Goal: Transaction & Acquisition: Purchase product/service

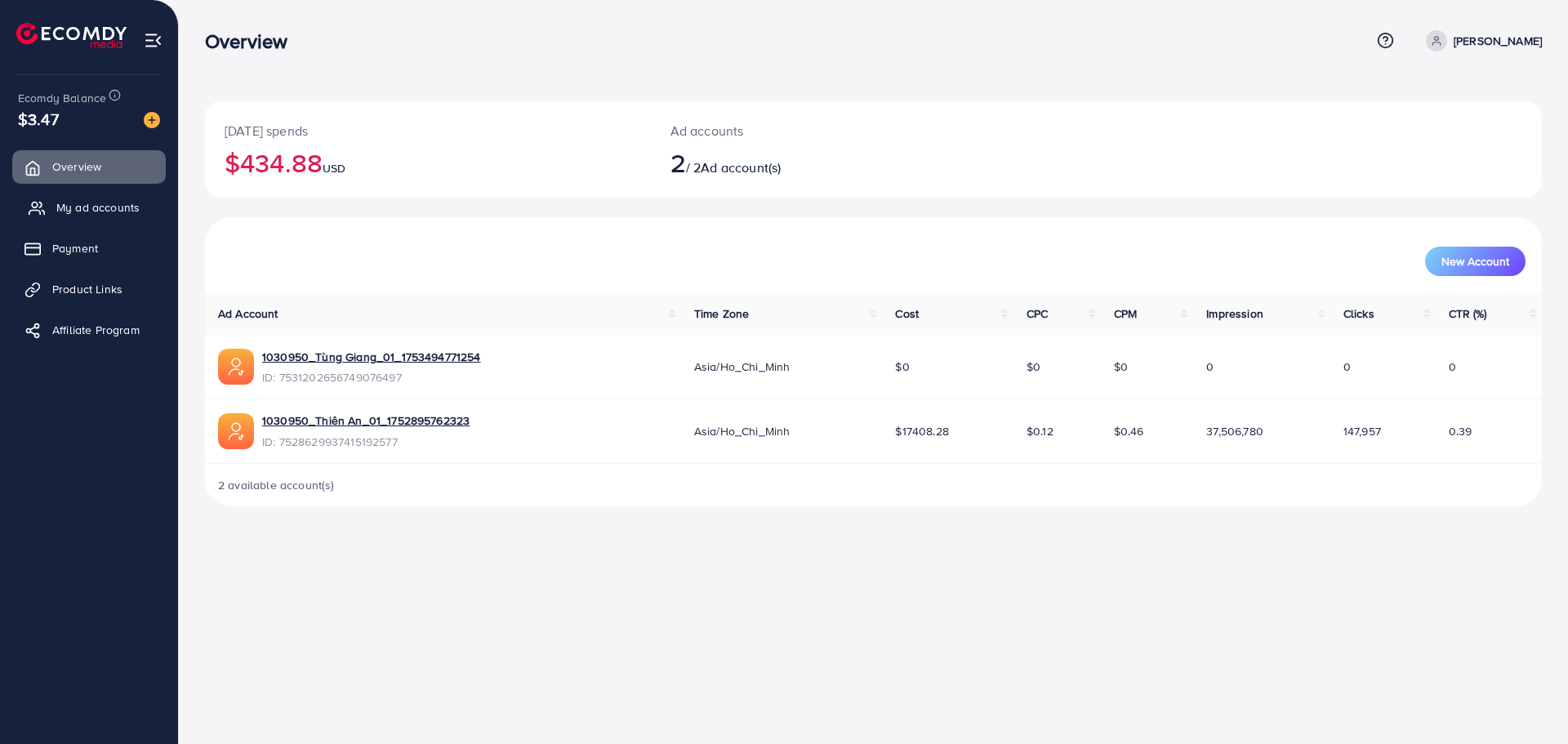
click at [83, 201] on span "My ad accounts" at bounding box center [98, 207] width 84 height 17
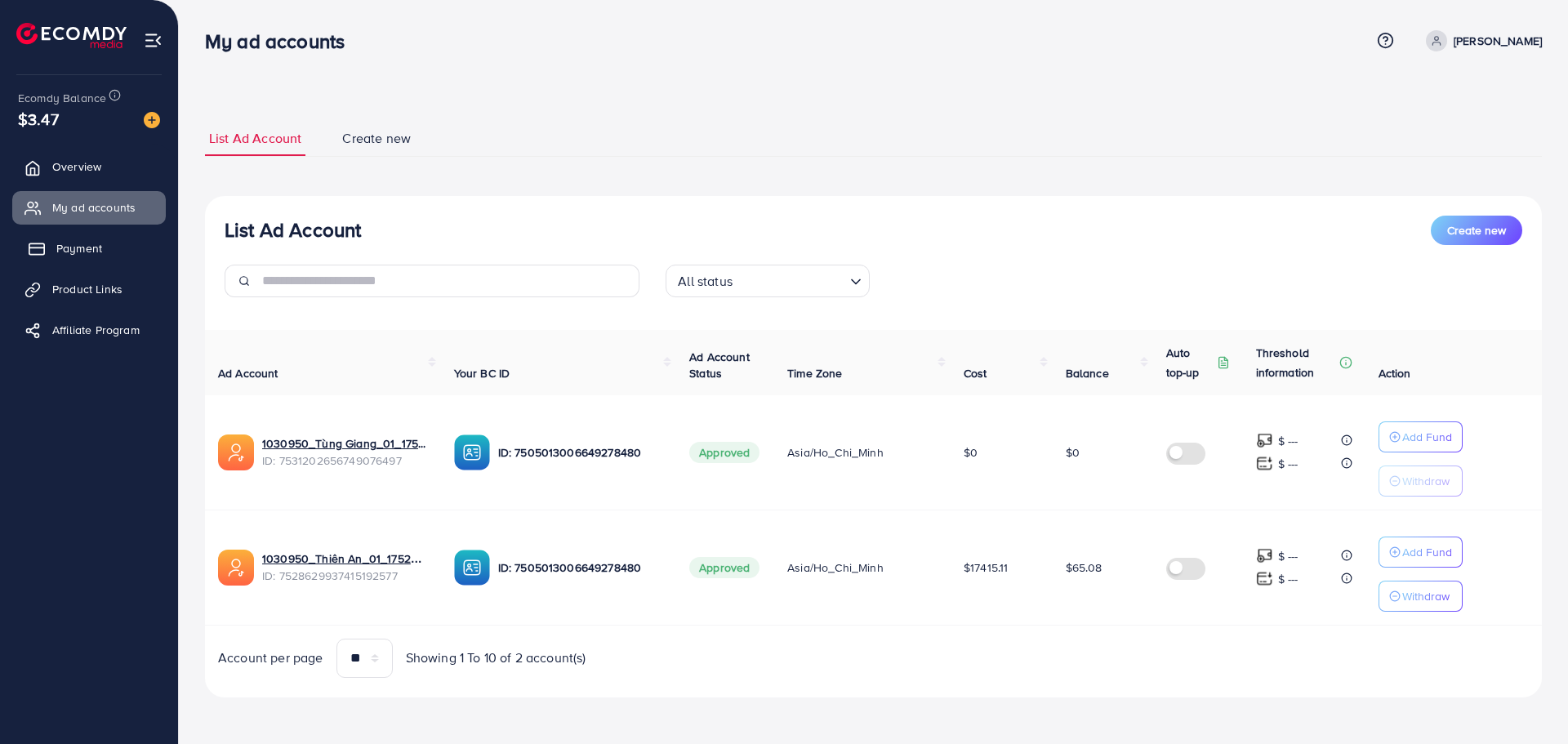
click at [80, 238] on link "Payment" at bounding box center [89, 249] width 153 height 33
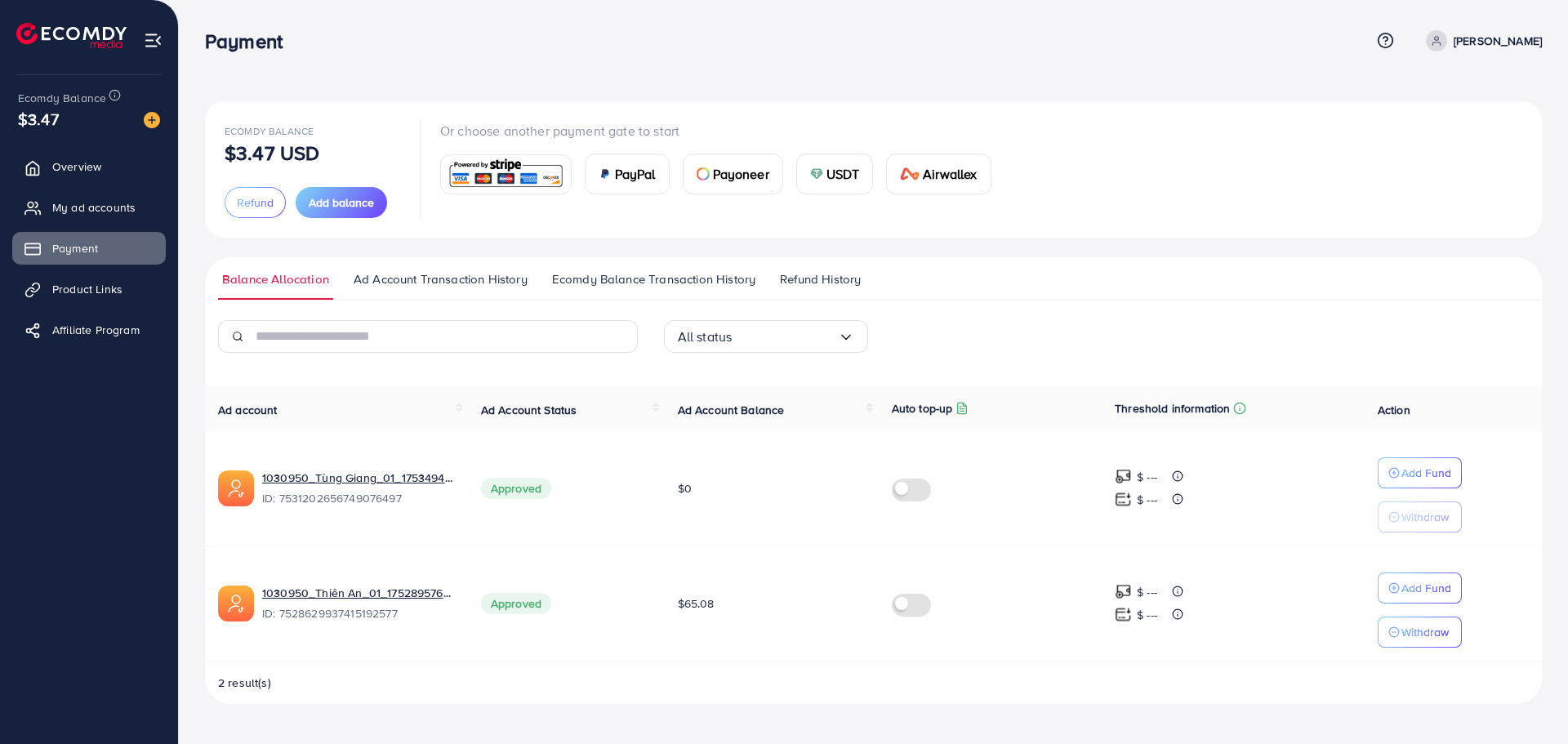
click at [842, 177] on span "USDT" at bounding box center [843, 174] width 33 height 19
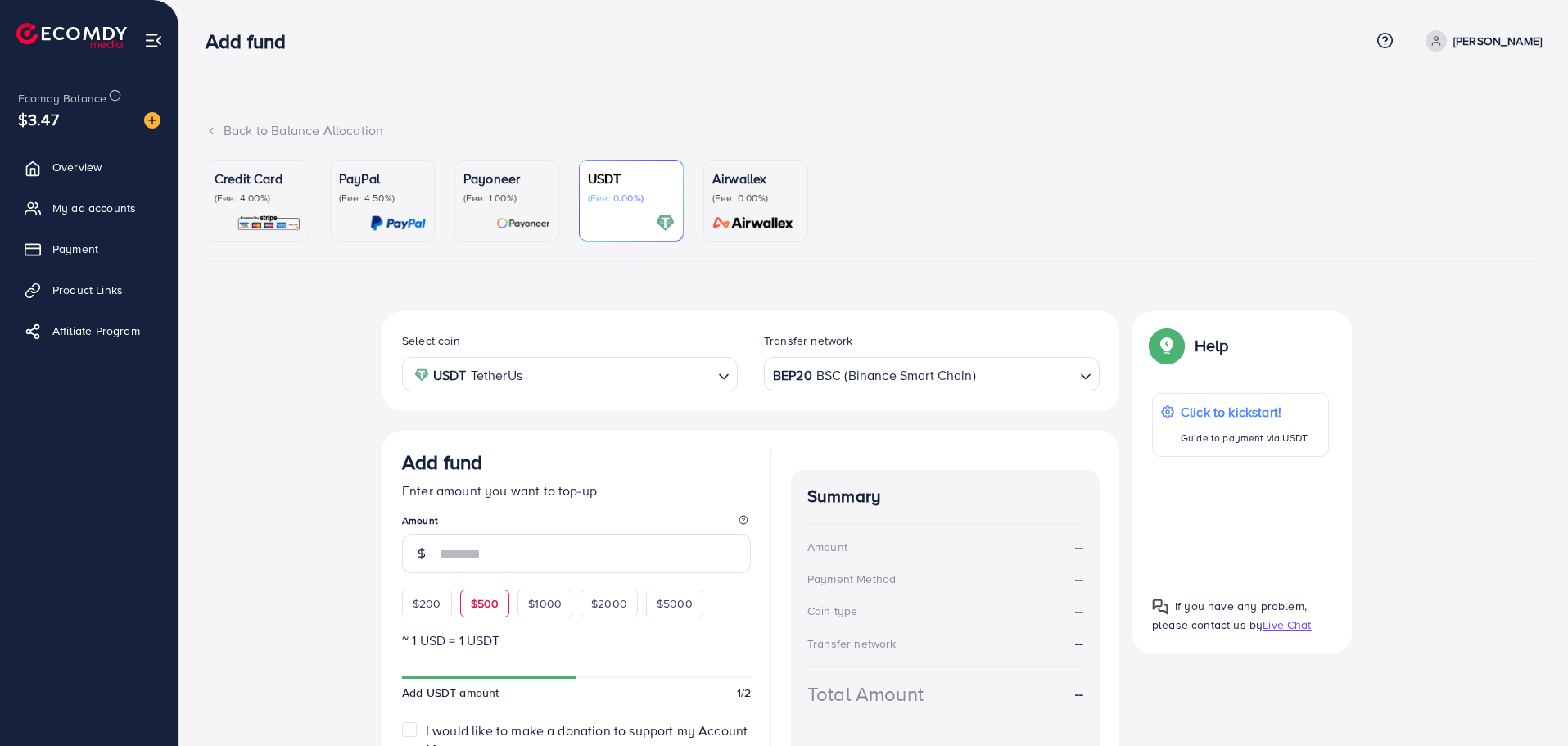
click at [469, 597] on div "Add fund Enter amount you want to top-up Amount $200 $500 $1000 $2000 $5000" at bounding box center [577, 533] width 349 height 167
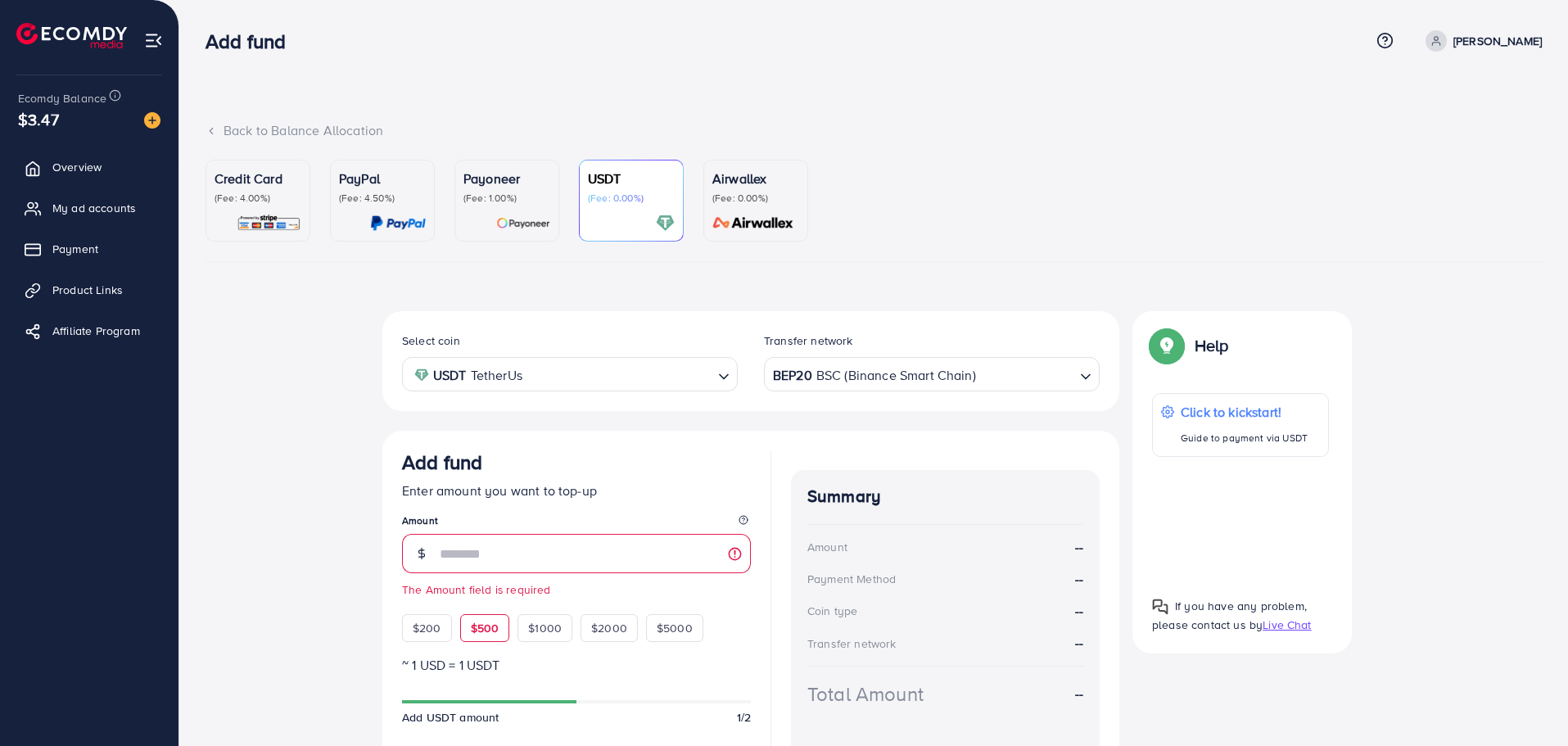
click at [480, 622] on span "$500" at bounding box center [484, 627] width 28 height 17
type input "***"
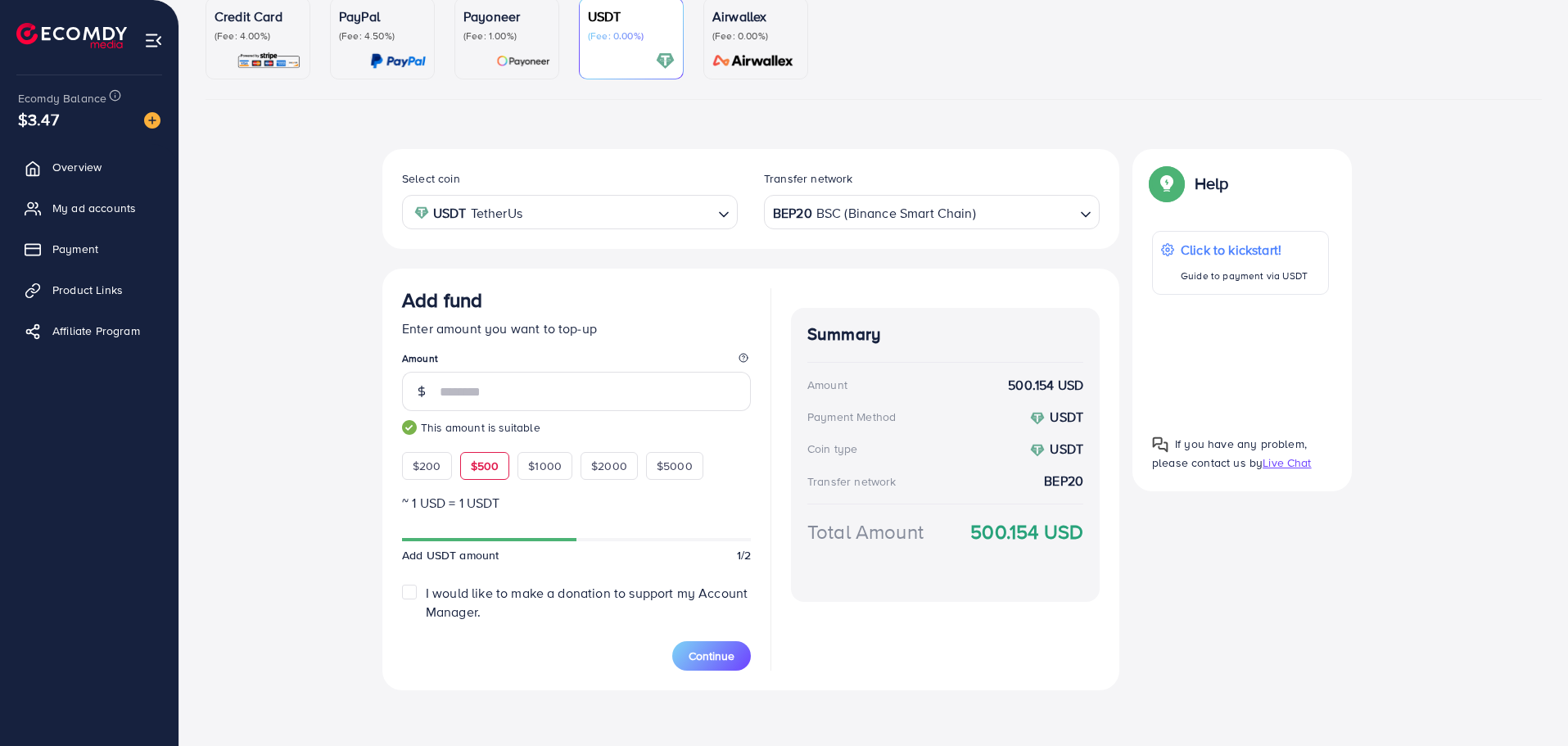
scroll to position [166, 0]
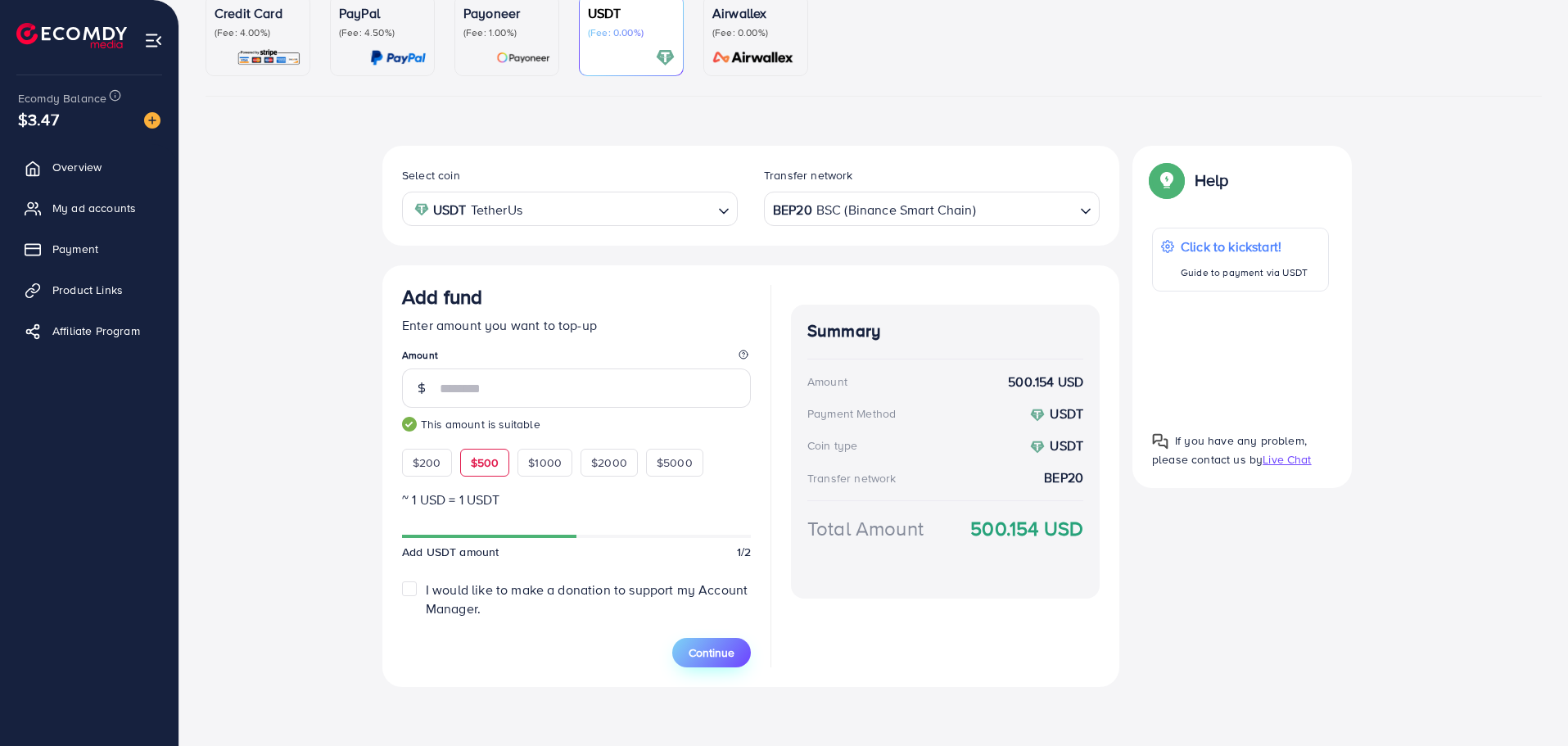
click at [705, 645] on span "Continue" at bounding box center [711, 653] width 46 height 17
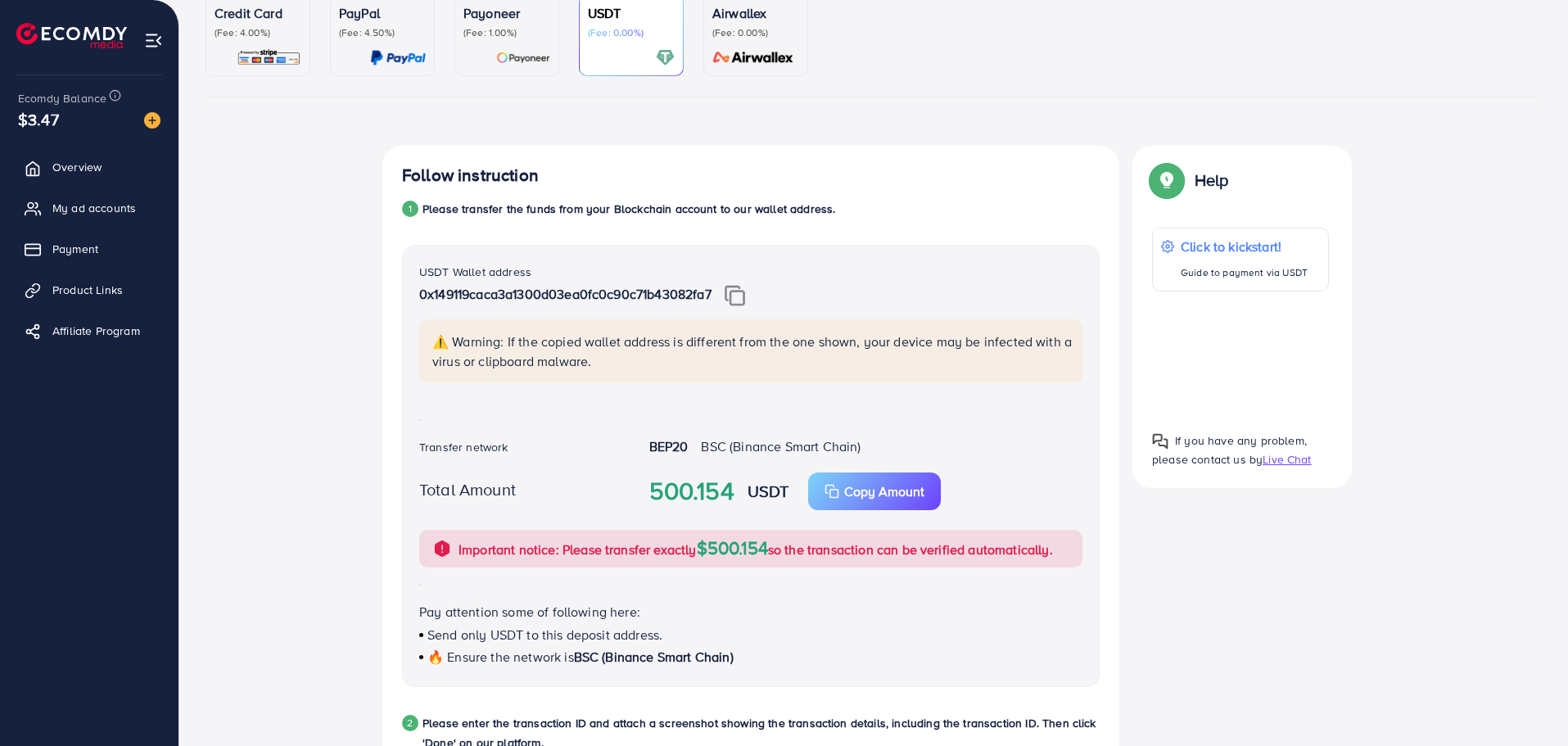
click at [731, 296] on img at bounding box center [734, 296] width 20 height 21
click at [629, 58] on div at bounding box center [631, 57] width 87 height 19
drag, startPoint x: 629, startPoint y: 58, endPoint x: 210, endPoint y: 10, distance: 421.7
click at [626, 58] on div at bounding box center [631, 57] width 87 height 19
click at [121, 37] on img at bounding box center [71, 36] width 110 height 25
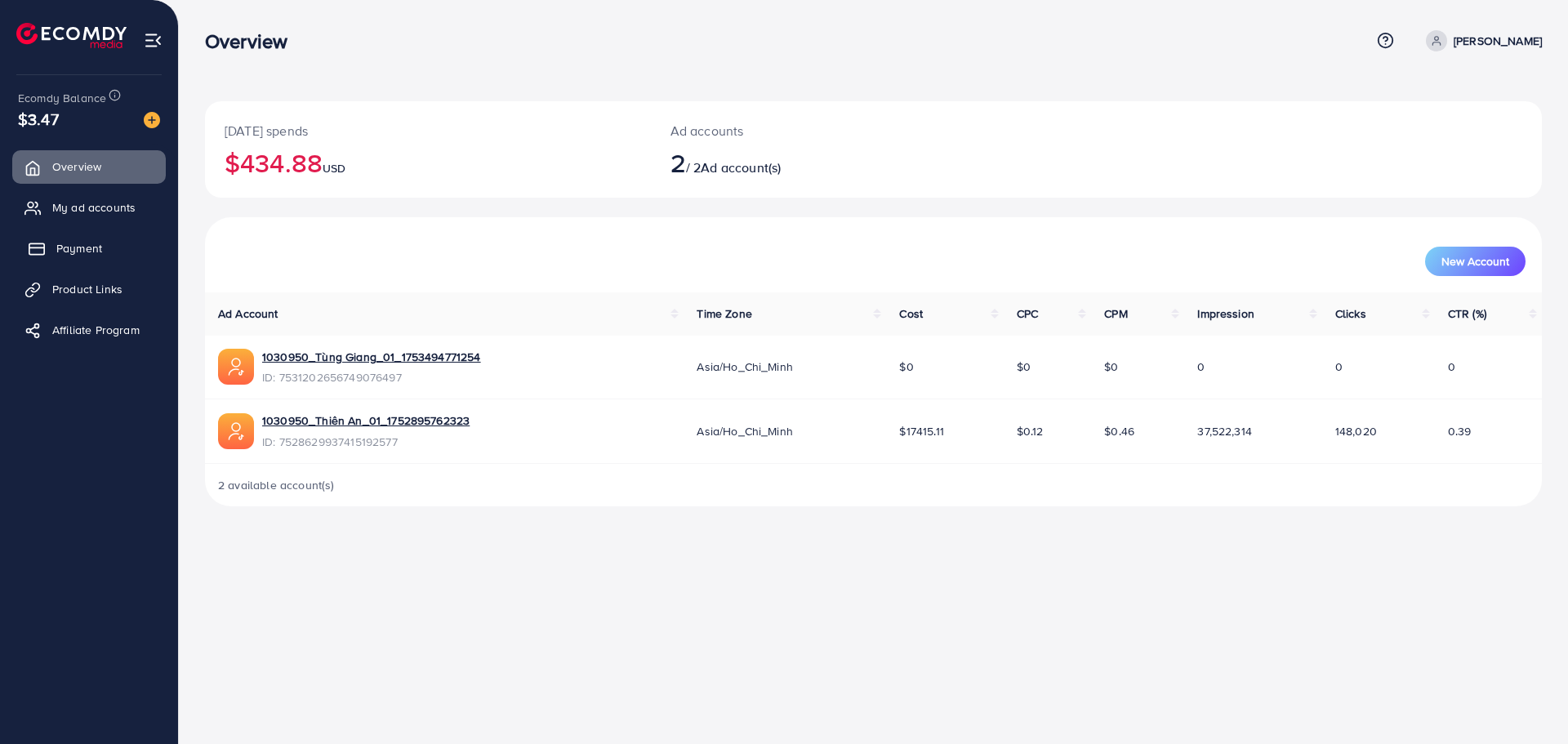
click at [73, 246] on span "Payment" at bounding box center [79, 248] width 46 height 17
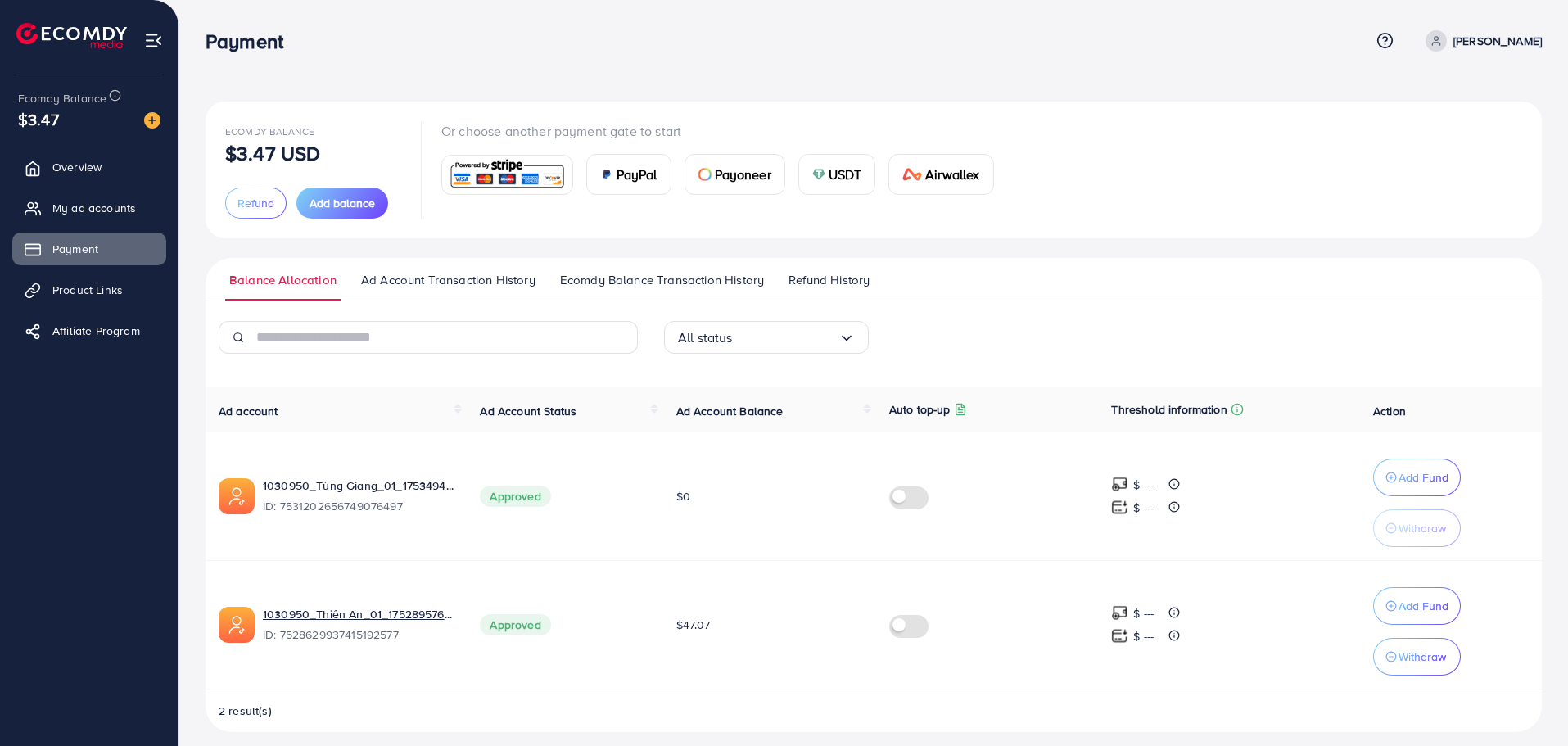
click at [826, 185] on div "USDT" at bounding box center [837, 174] width 76 height 39
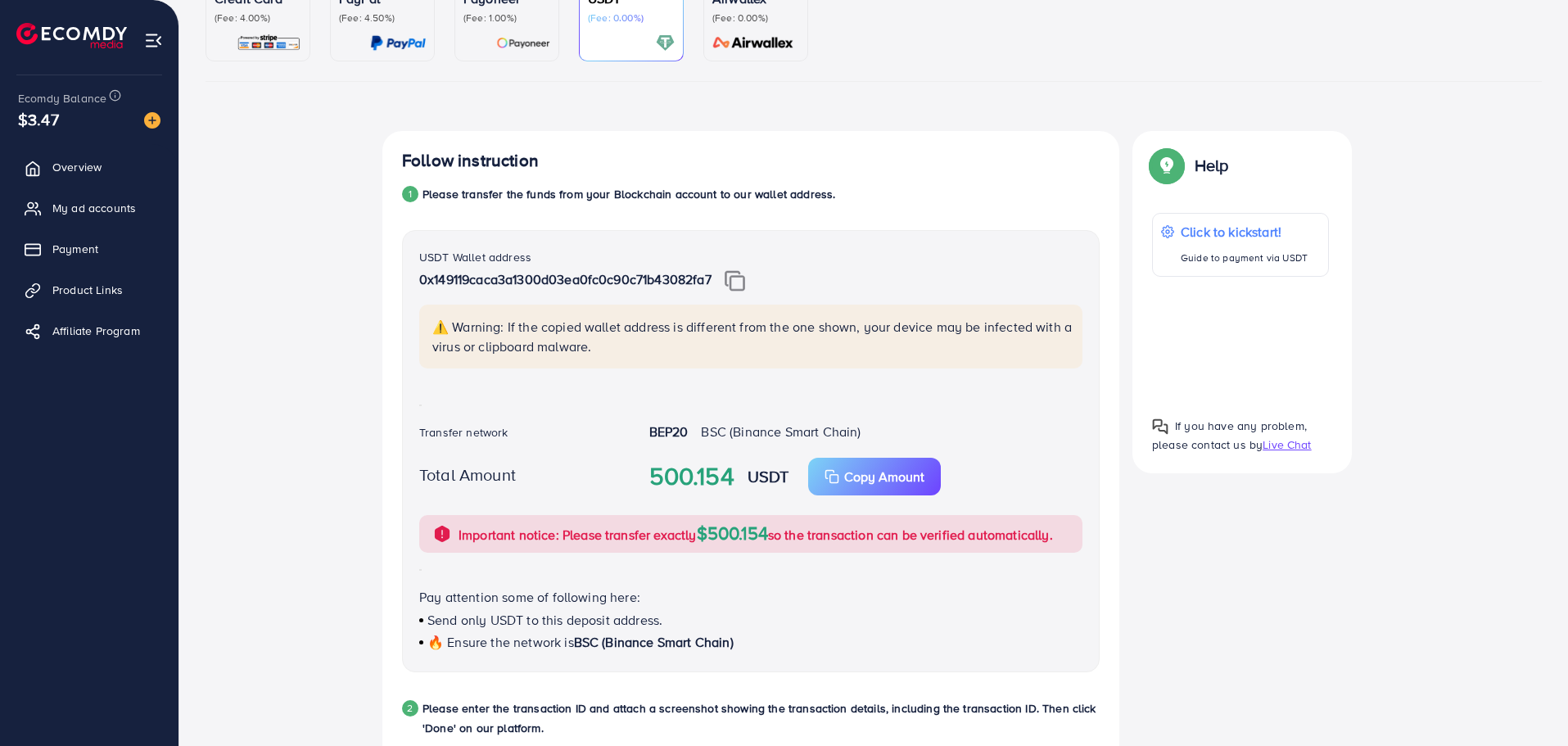
scroll to position [273, 0]
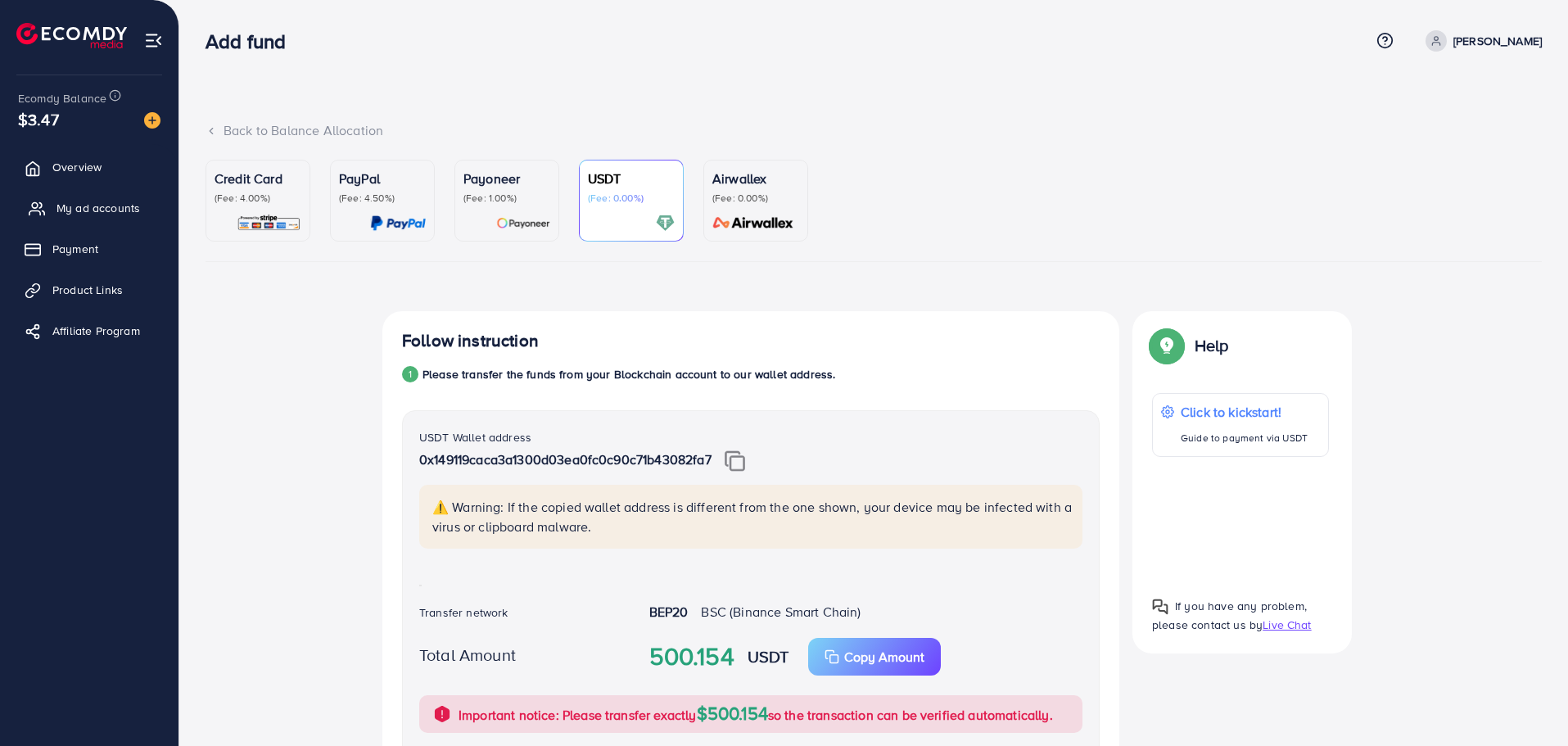
click at [59, 200] on span "My ad accounts" at bounding box center [98, 207] width 84 height 17
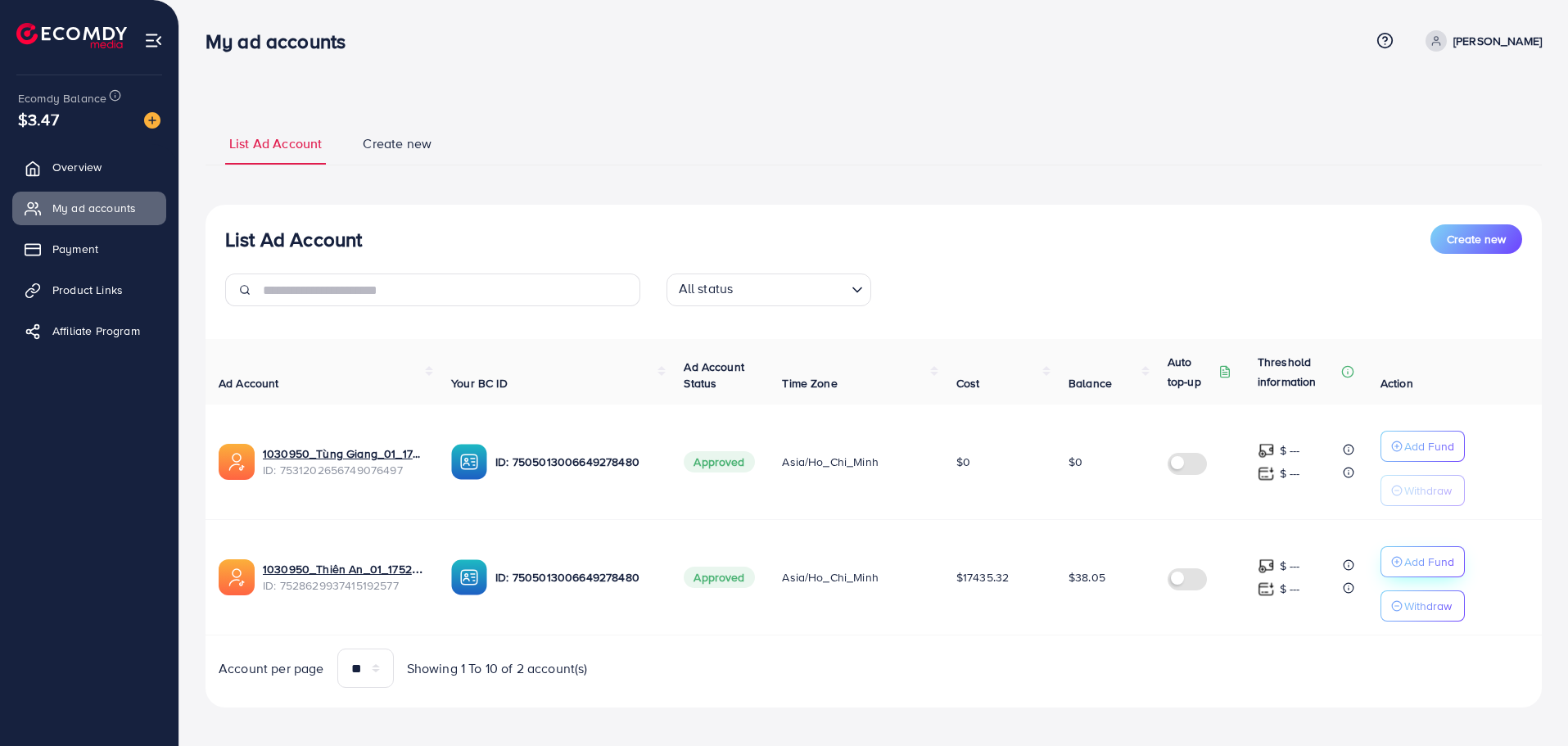
click at [1432, 568] on p "Add Fund" at bounding box center [1429, 562] width 50 height 19
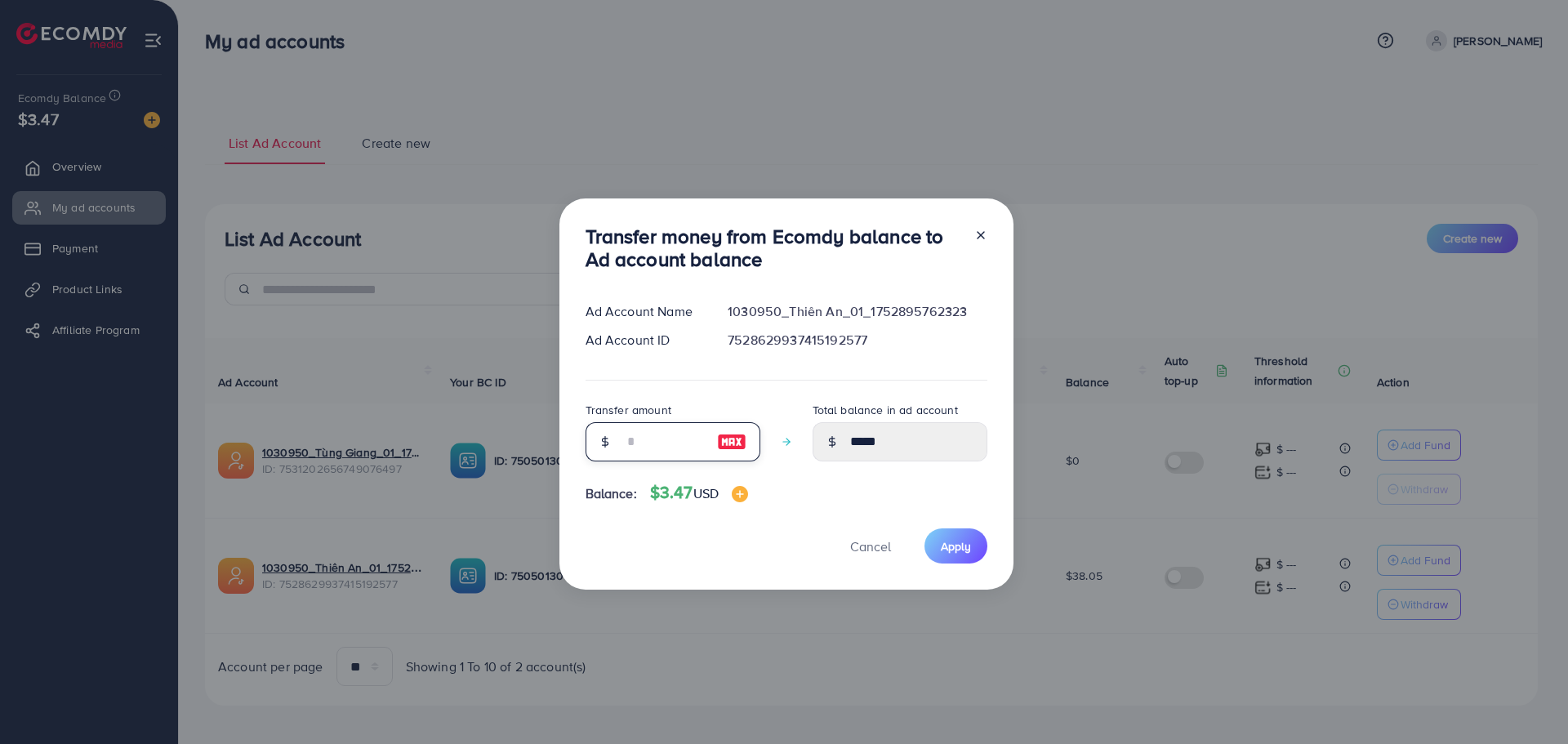
click at [643, 442] on input "number" at bounding box center [664, 442] width 82 height 39
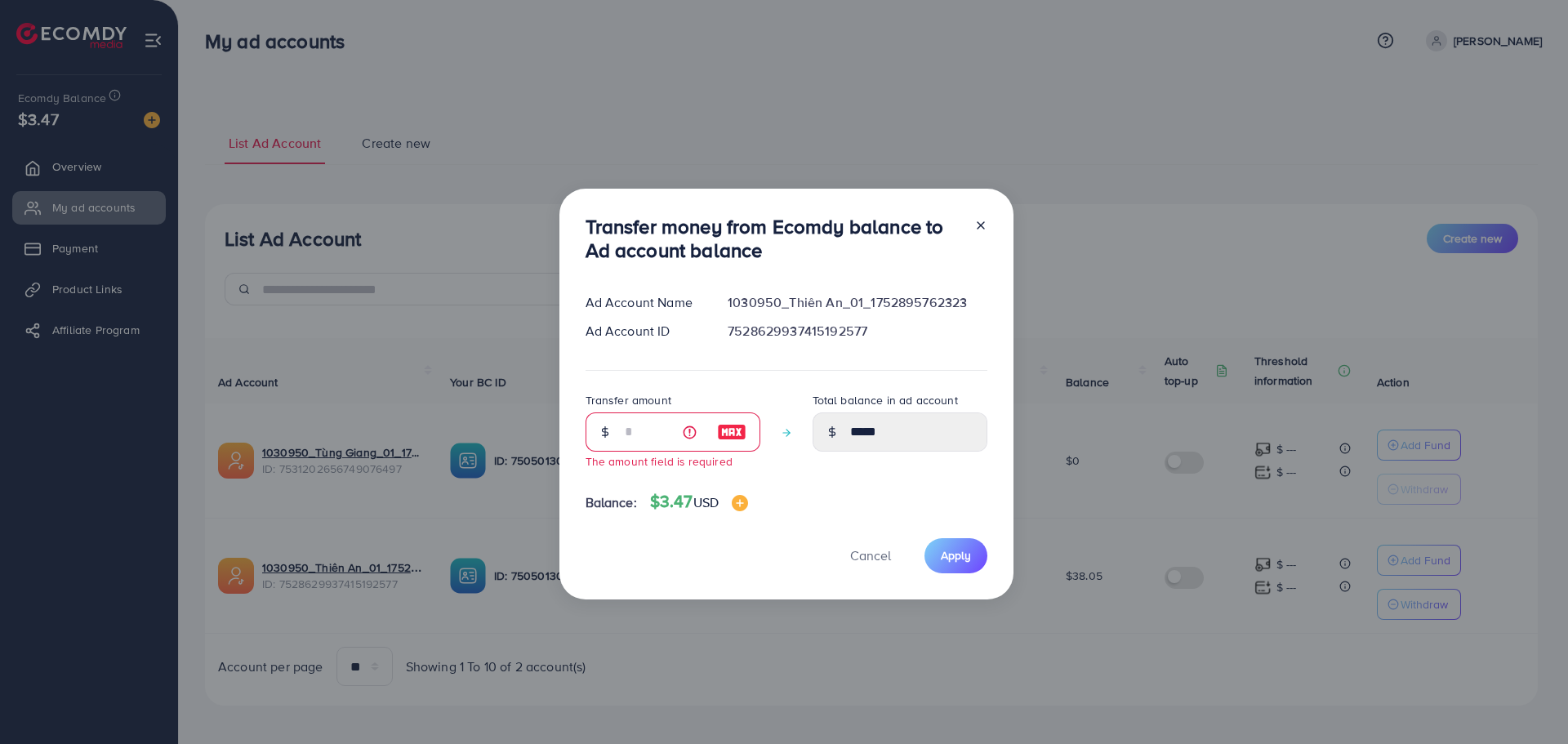
drag, startPoint x: 382, startPoint y: 407, endPoint x: 460, endPoint y: 357, distance: 92.6
click at [378, 402] on div "Transfer money from Ecomdy balance to Ad account balance Ad Account Name 103095…" at bounding box center [784, 372] width 1568 height 744
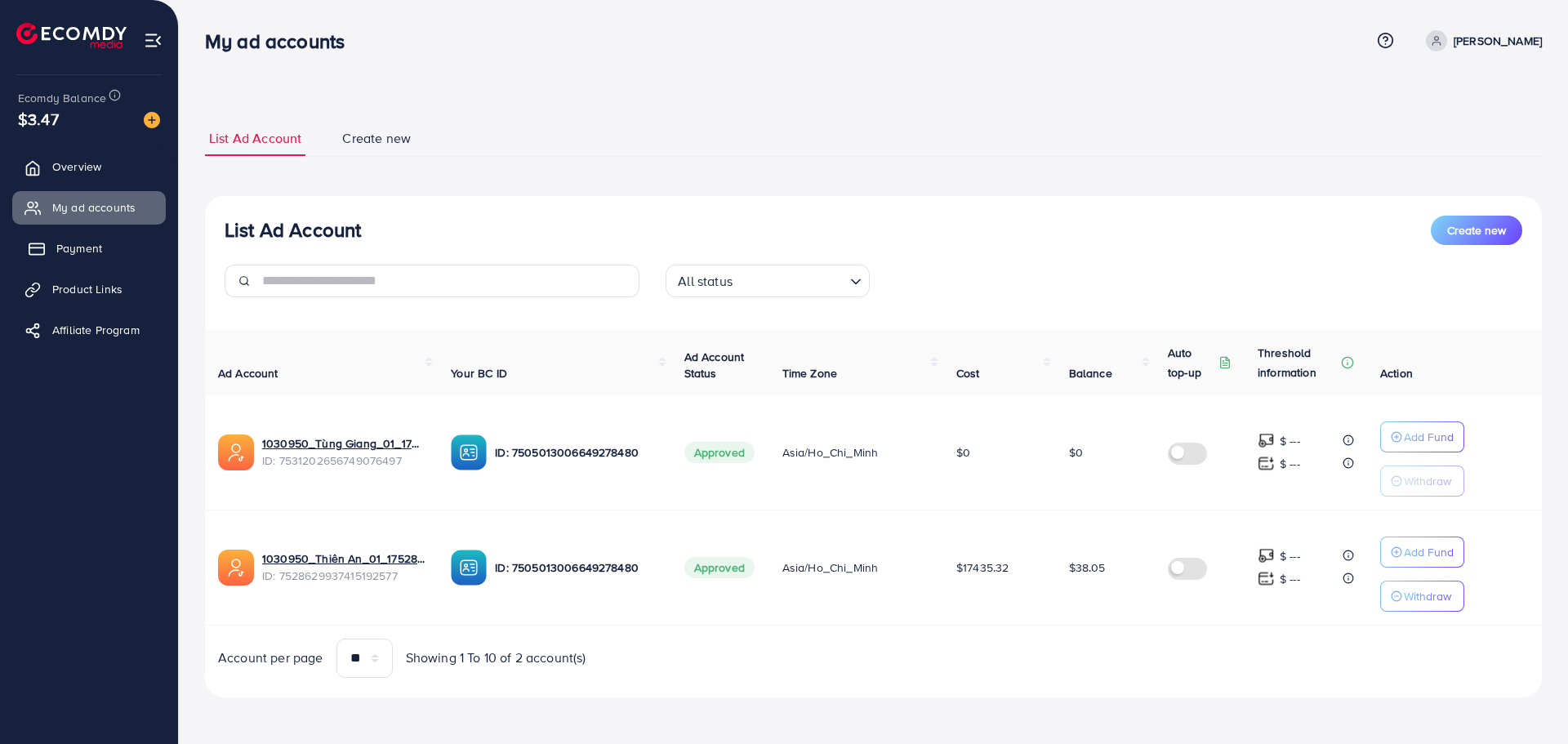
click at [79, 245] on span "Payment" at bounding box center [79, 248] width 46 height 17
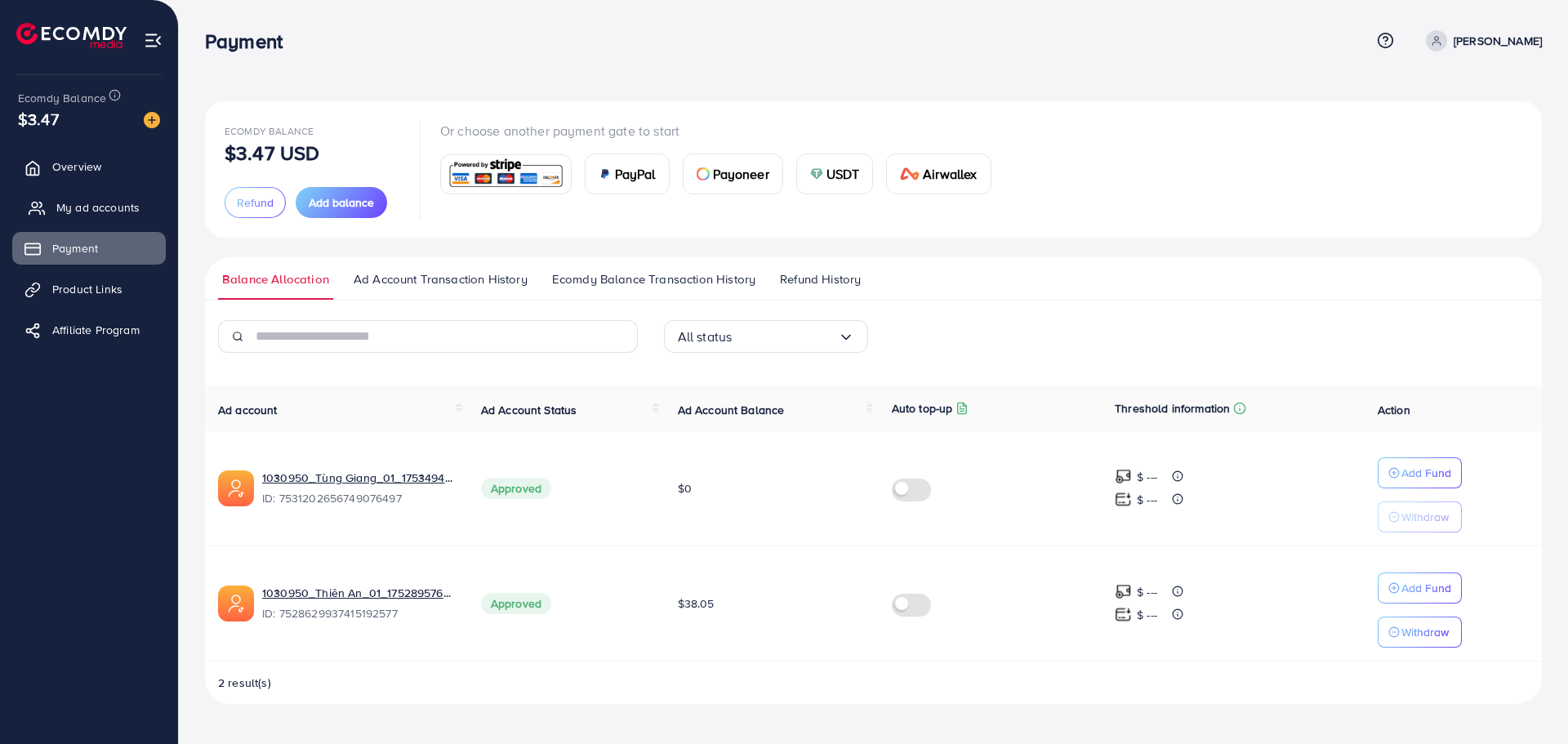
click at [105, 208] on span "My ad accounts" at bounding box center [98, 207] width 84 height 17
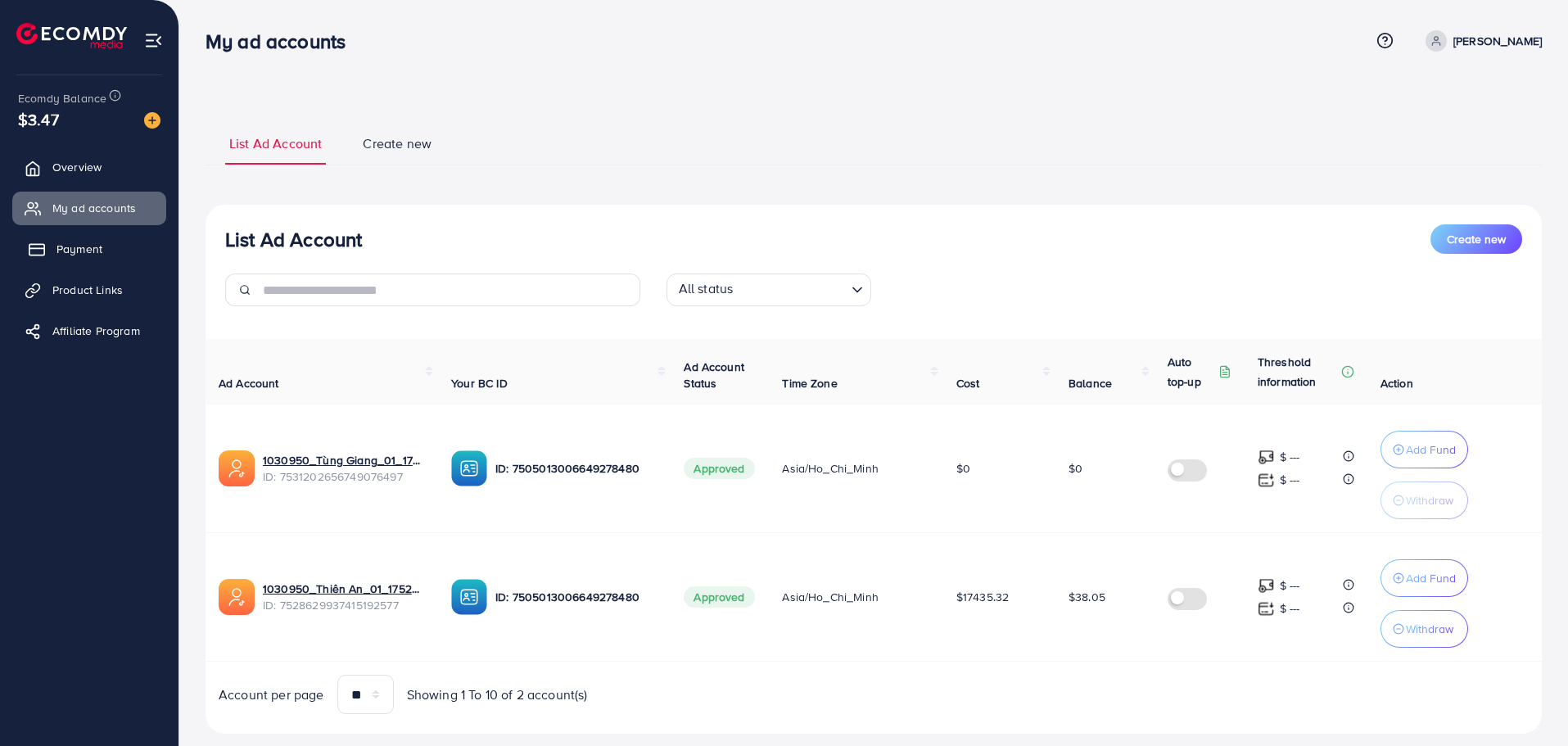
click at [109, 241] on link "Payment" at bounding box center [90, 249] width 154 height 33
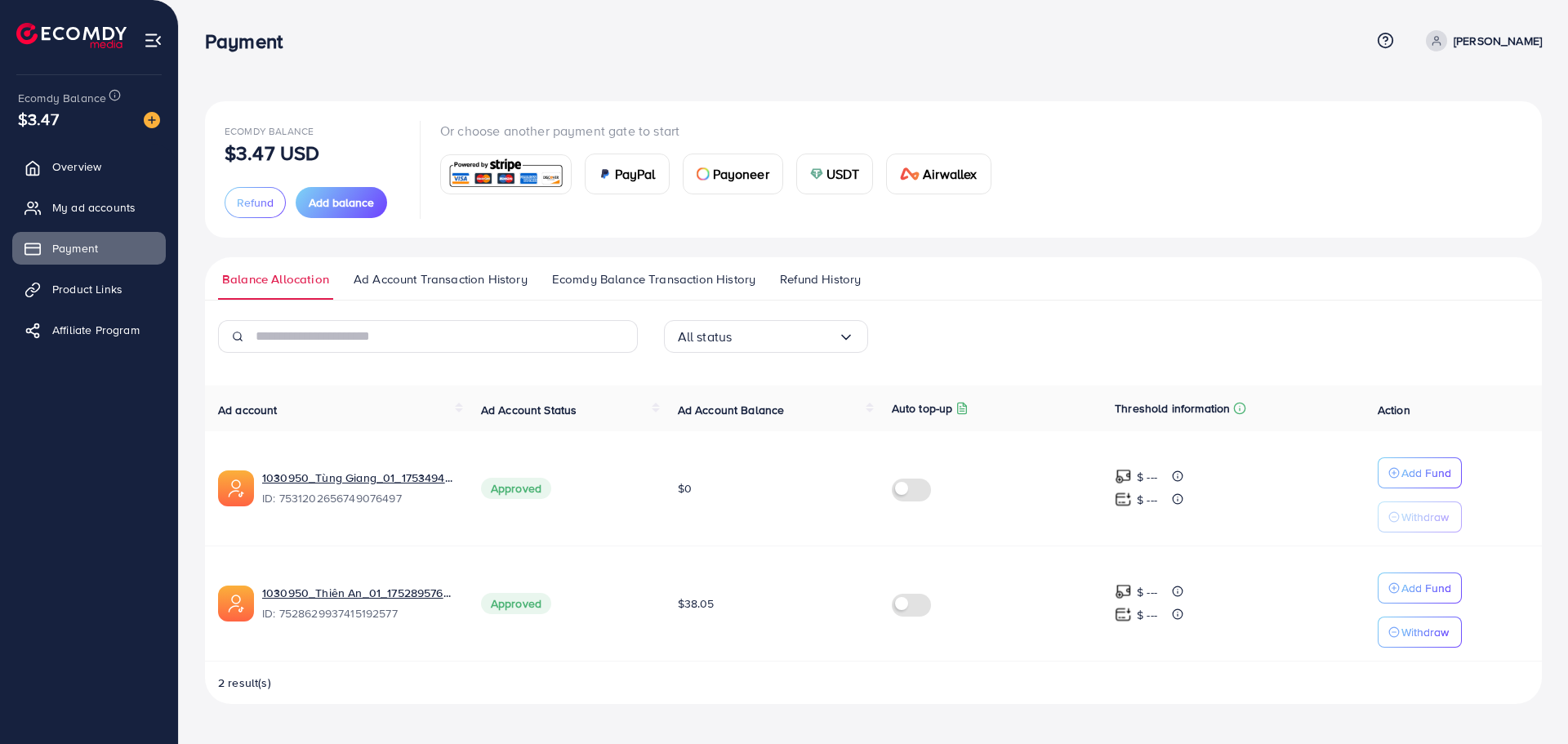
click at [812, 170] on img at bounding box center [816, 173] width 13 height 13
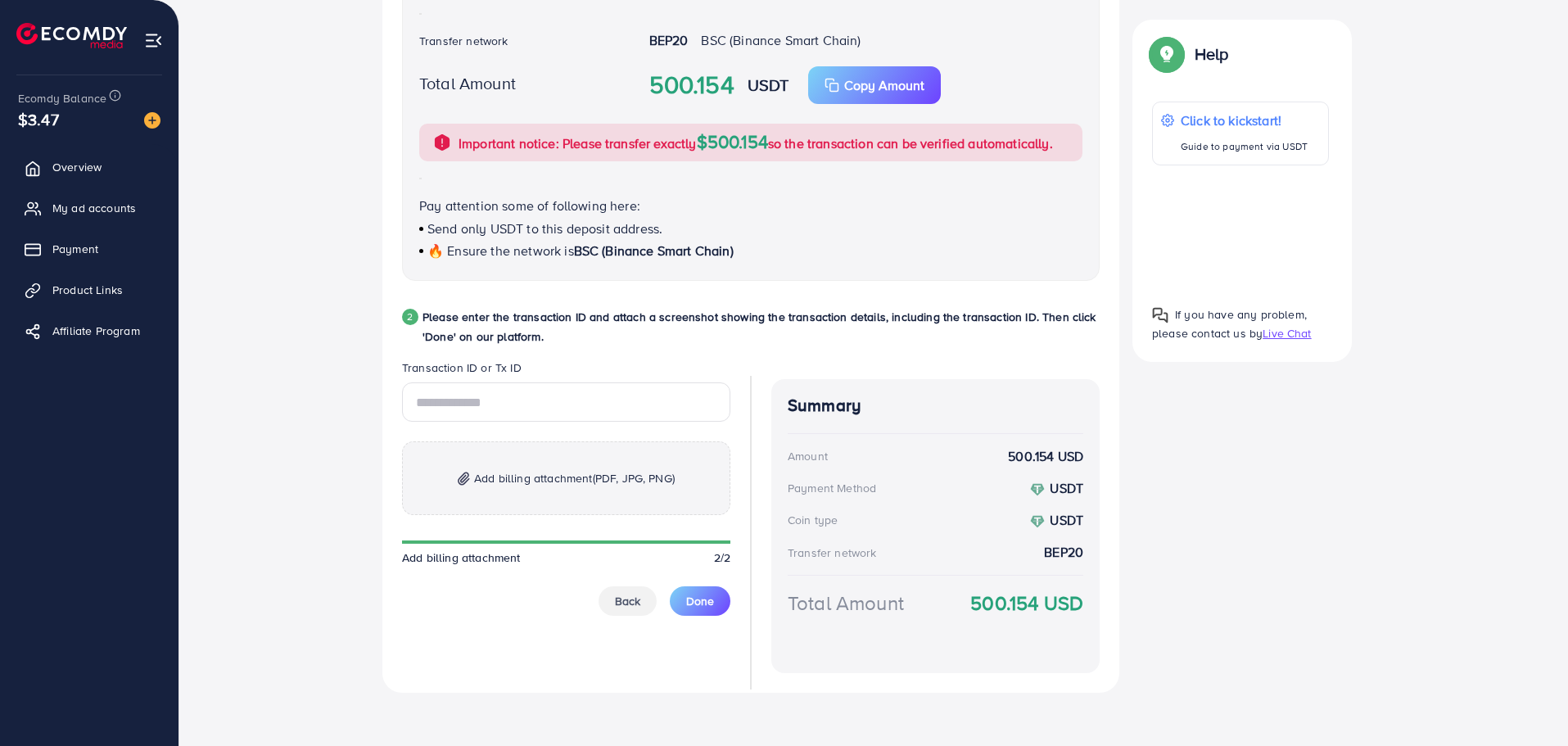
scroll to position [578, 0]
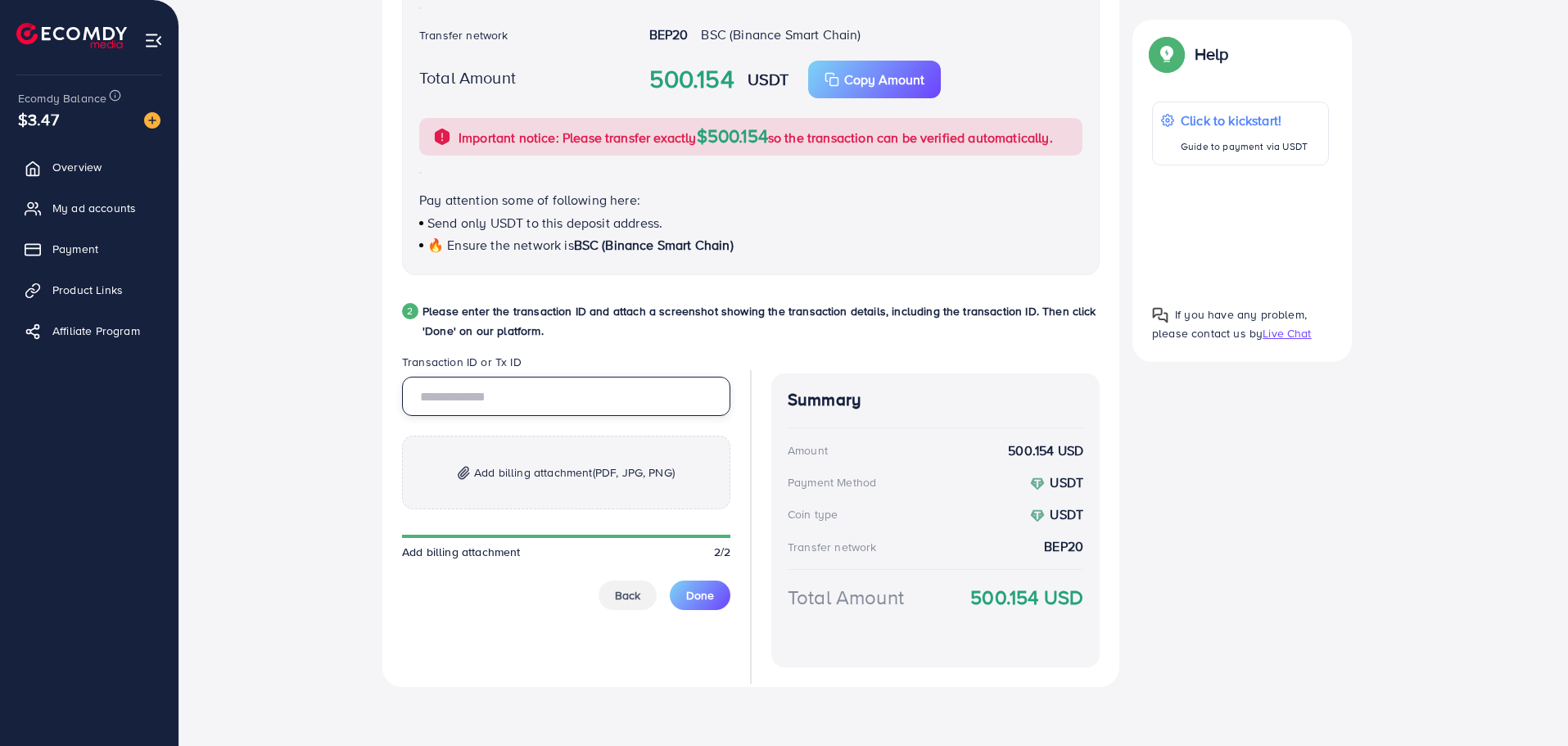
click at [518, 403] on input "text" at bounding box center [566, 396] width 328 height 39
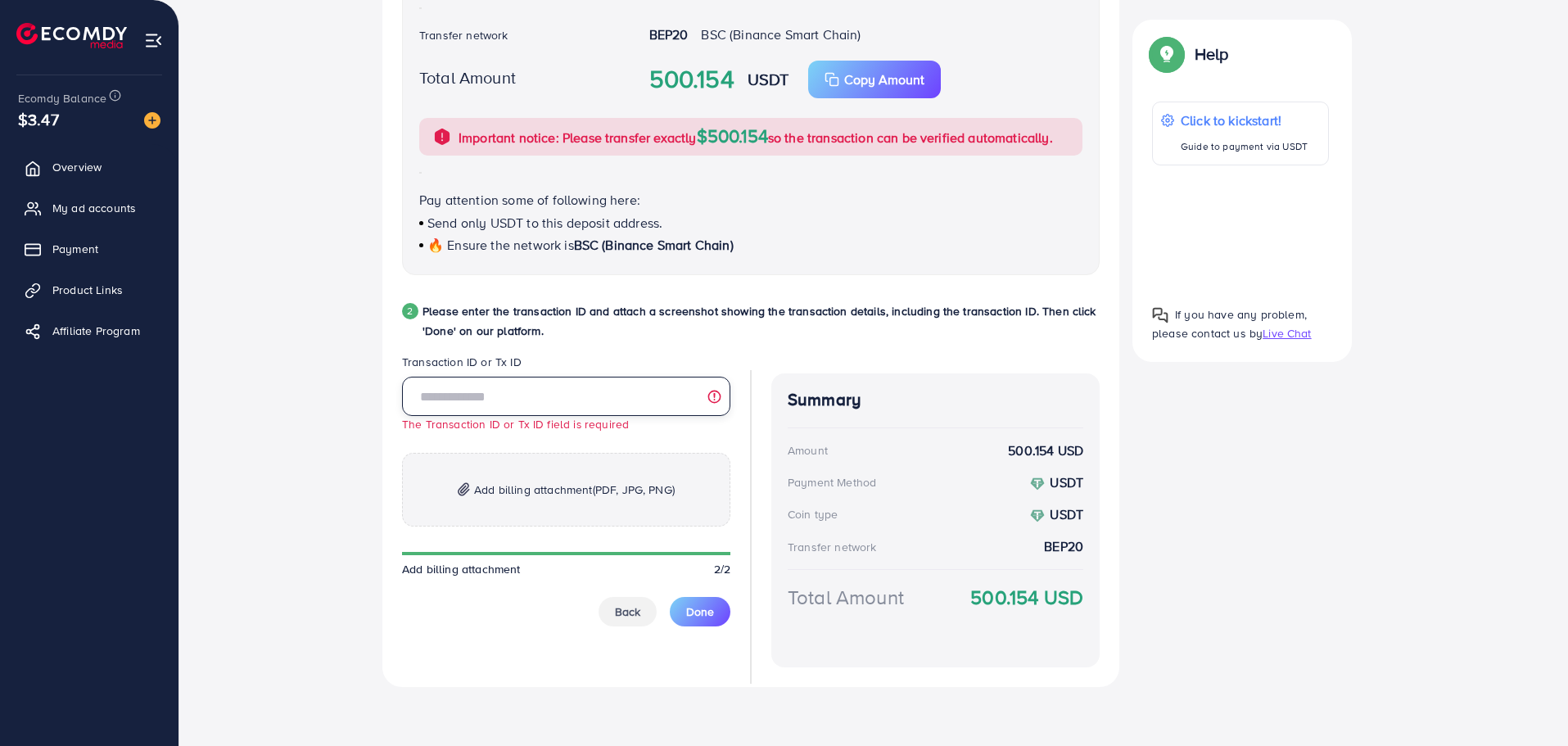
click at [459, 394] on input "text" at bounding box center [566, 396] width 328 height 39
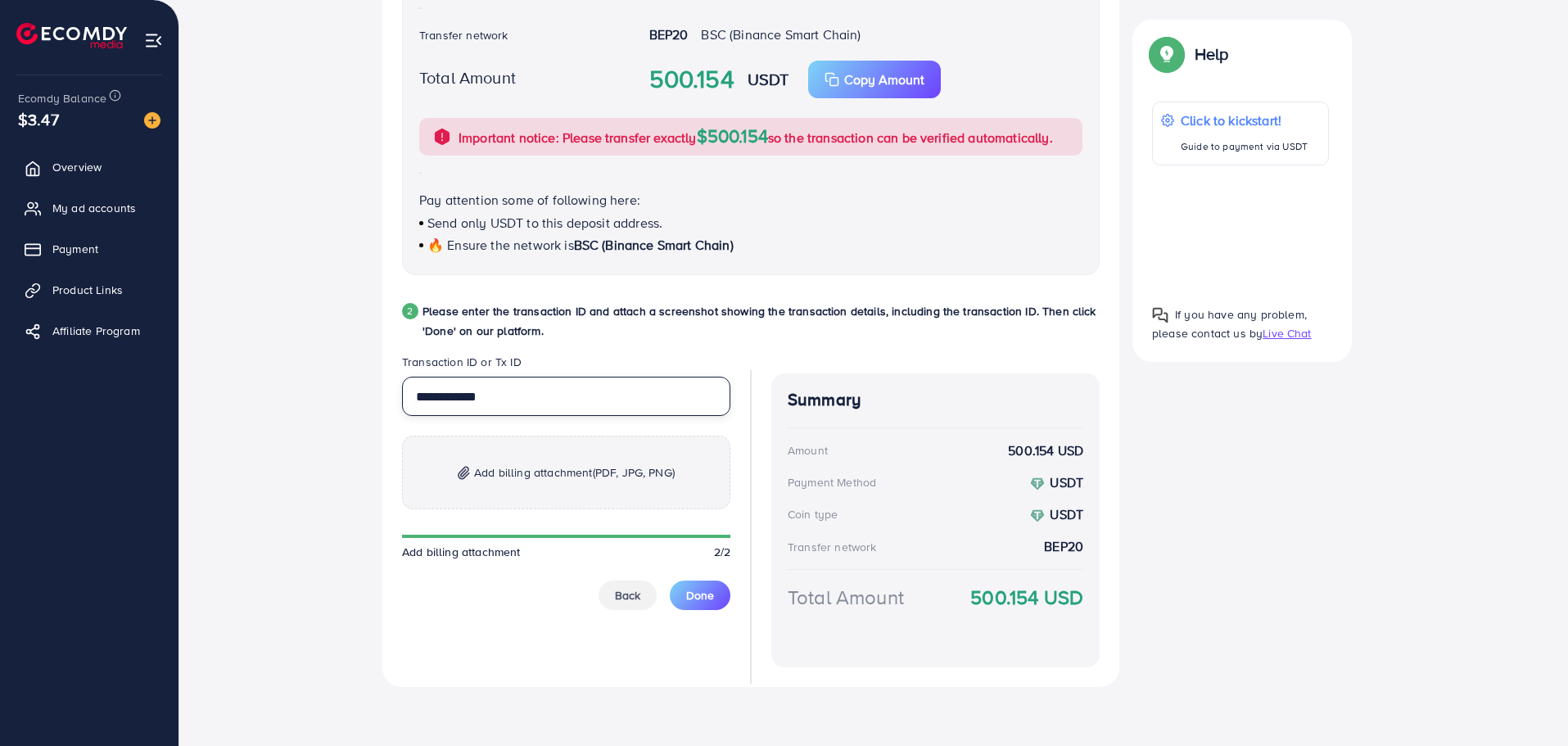
type input "**********"
click at [541, 444] on p "Add billing attachment (PDF, JPG, PNG)" at bounding box center [566, 472] width 328 height 74
click at [510, 439] on p "Add billing attachment (PDF, JPG, PNG)" at bounding box center [566, 472] width 328 height 74
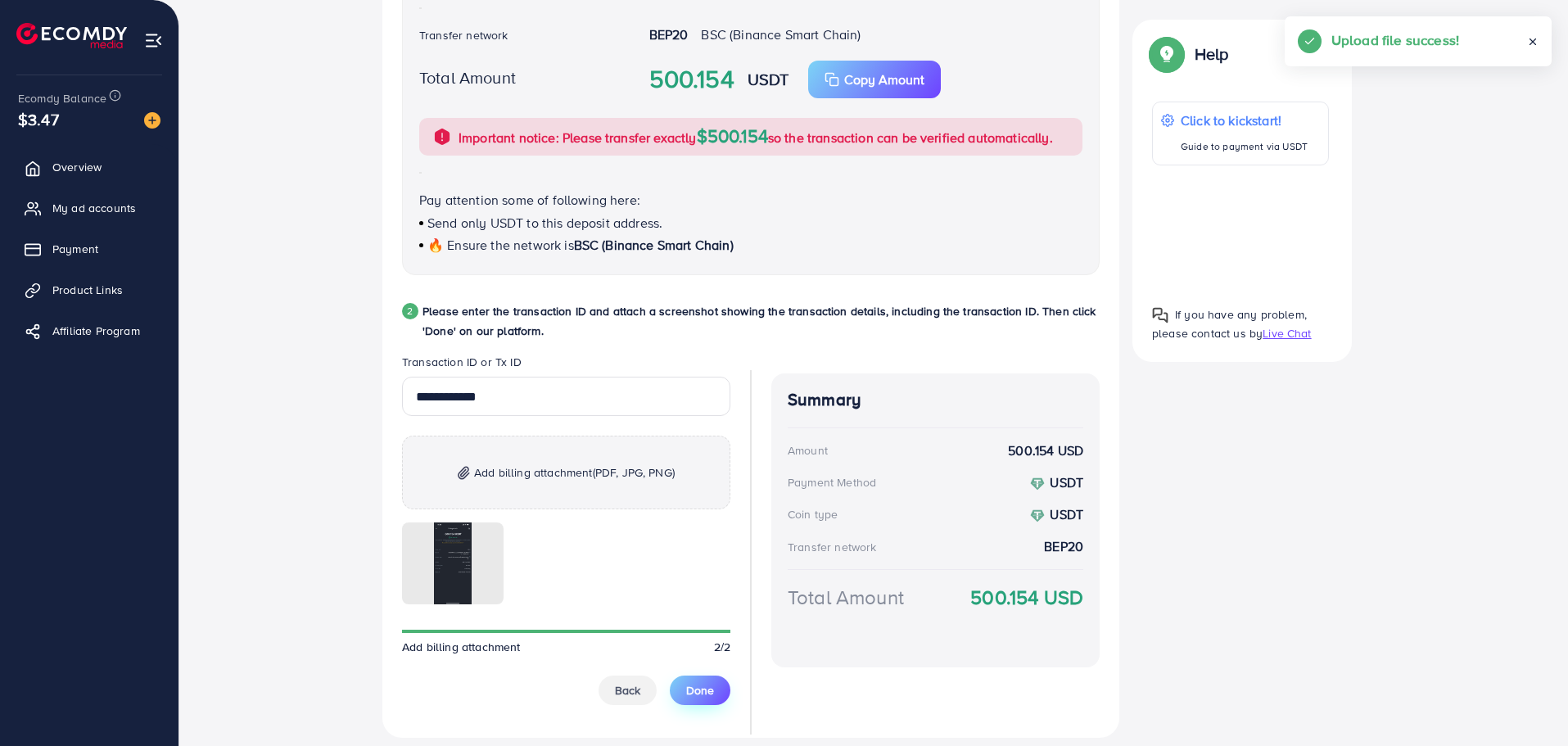
click at [706, 681] on button "Done" at bounding box center [700, 690] width 60 height 29
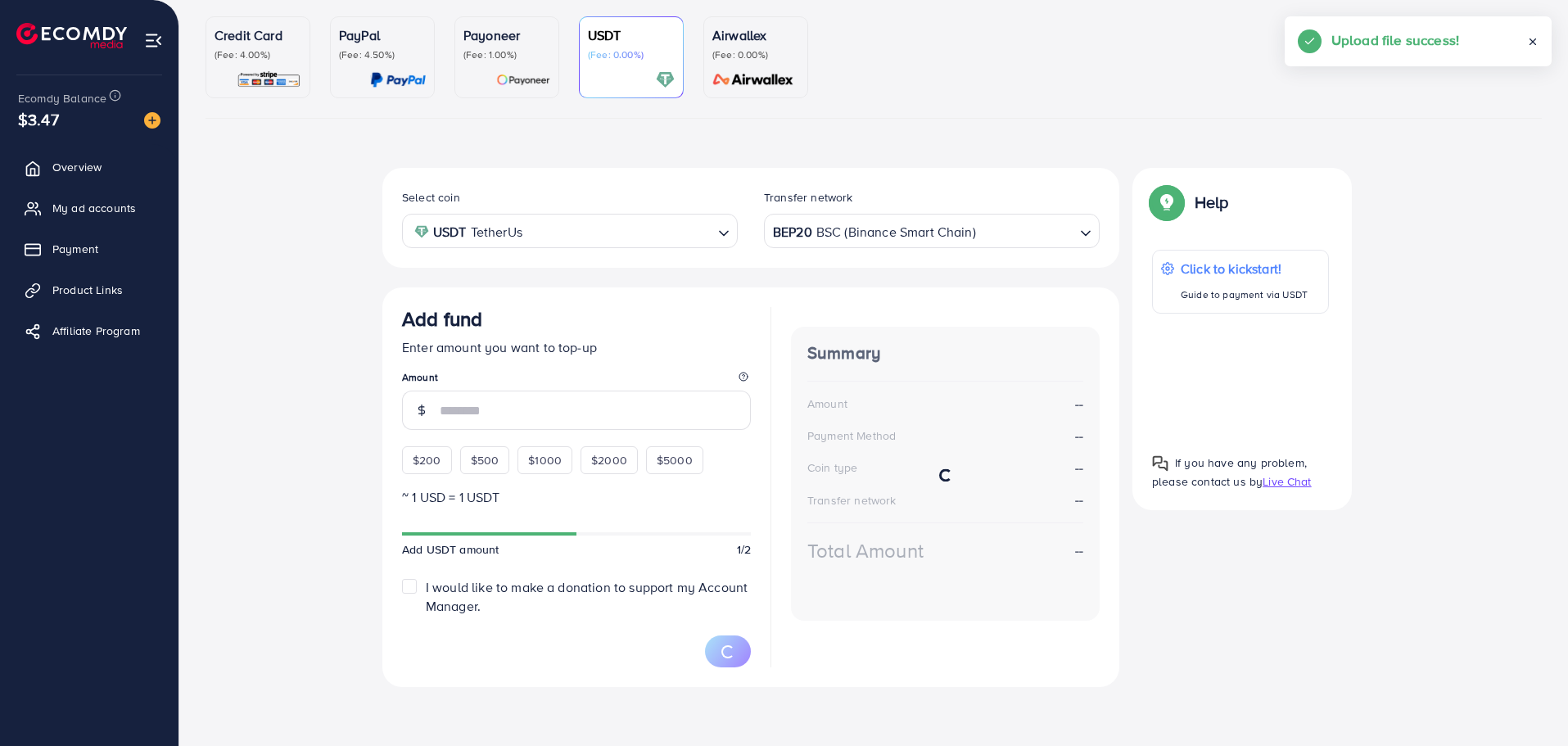
scroll to position [141, 0]
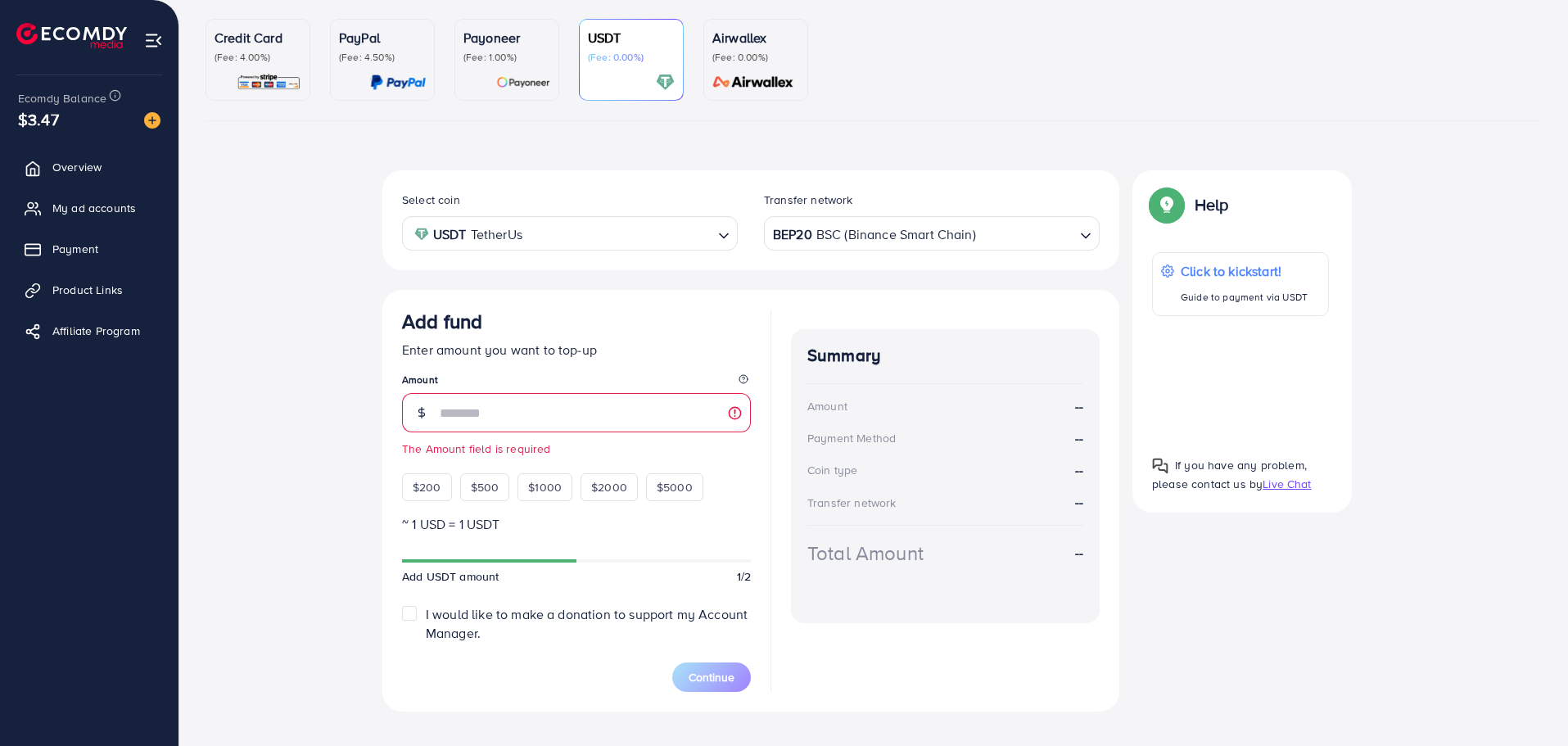
click at [65, 34] on img at bounding box center [71, 36] width 110 height 25
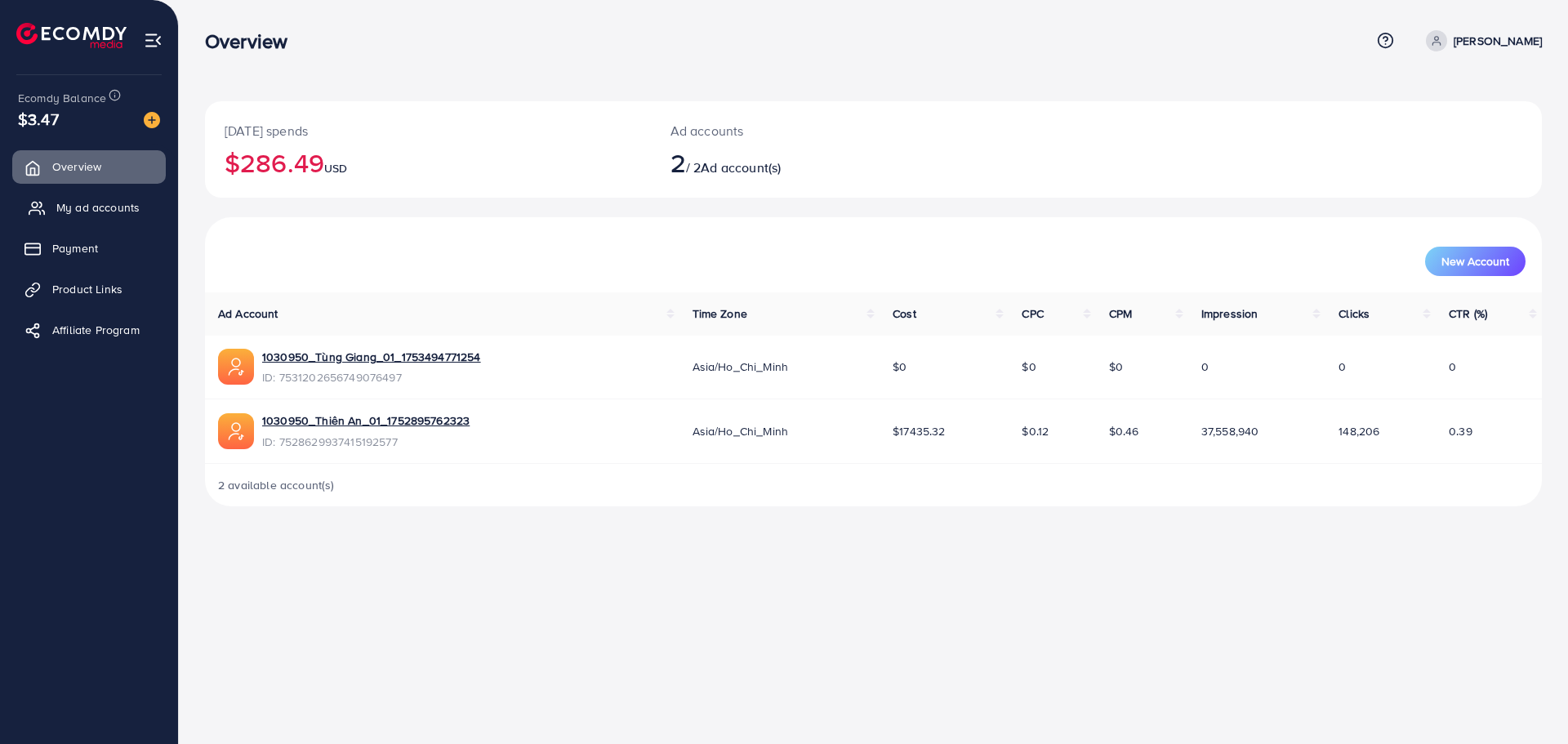
click at [89, 222] on link "My ad accounts" at bounding box center [89, 208] width 153 height 33
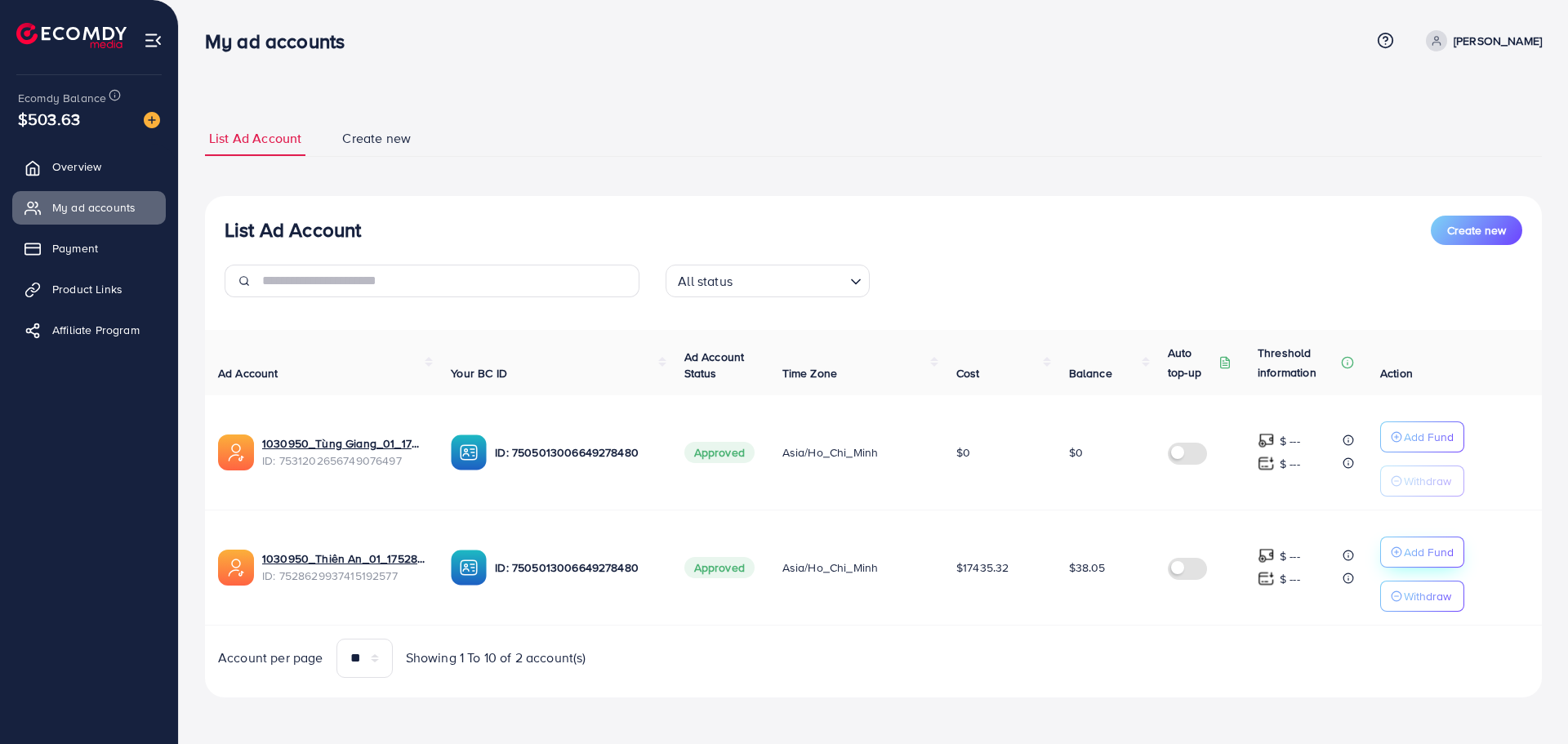
click at [1404, 551] on p "Add Fund" at bounding box center [1428, 552] width 50 height 19
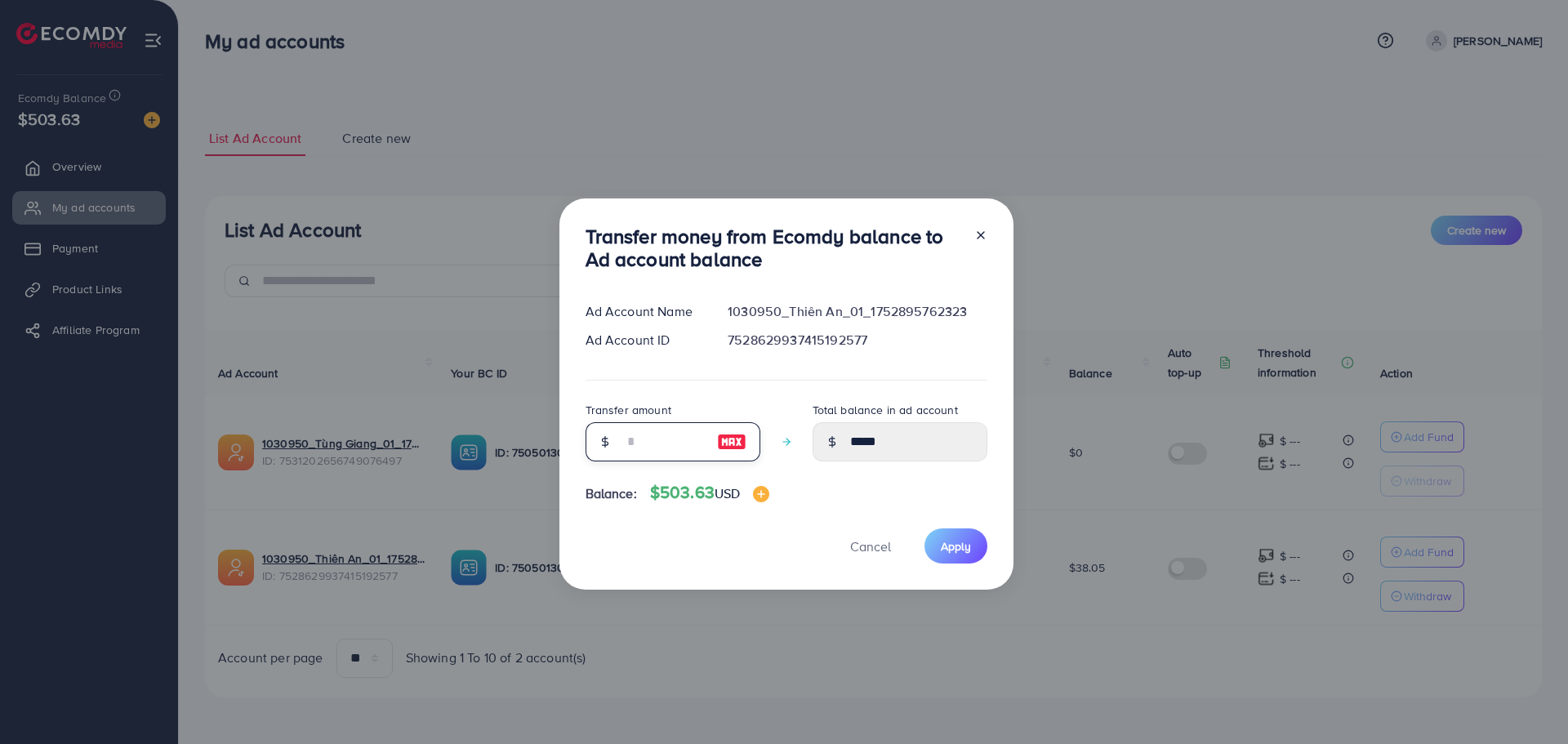
click at [667, 429] on input "number" at bounding box center [664, 442] width 82 height 39
type input "*"
type input "*****"
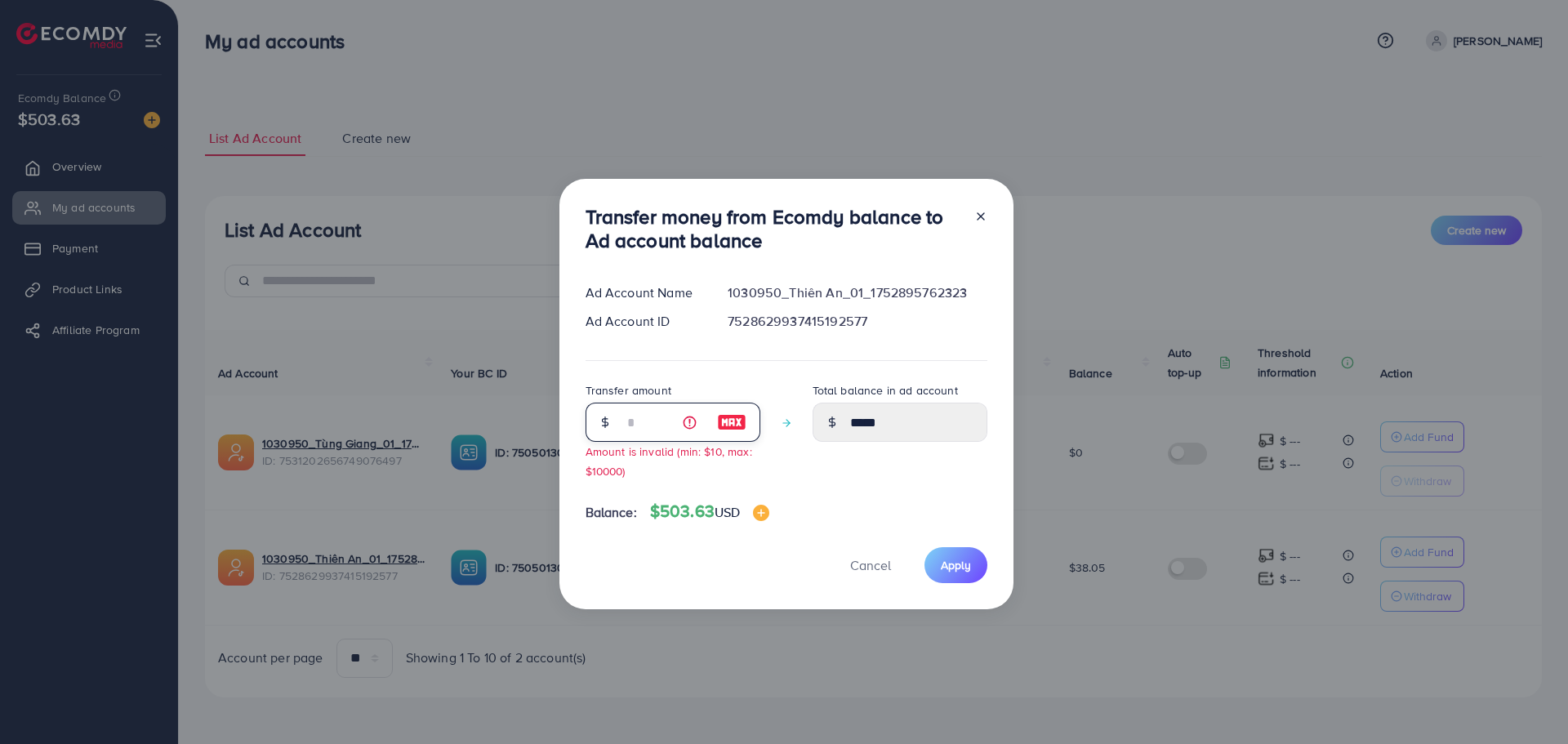
type input "**"
type input "*****"
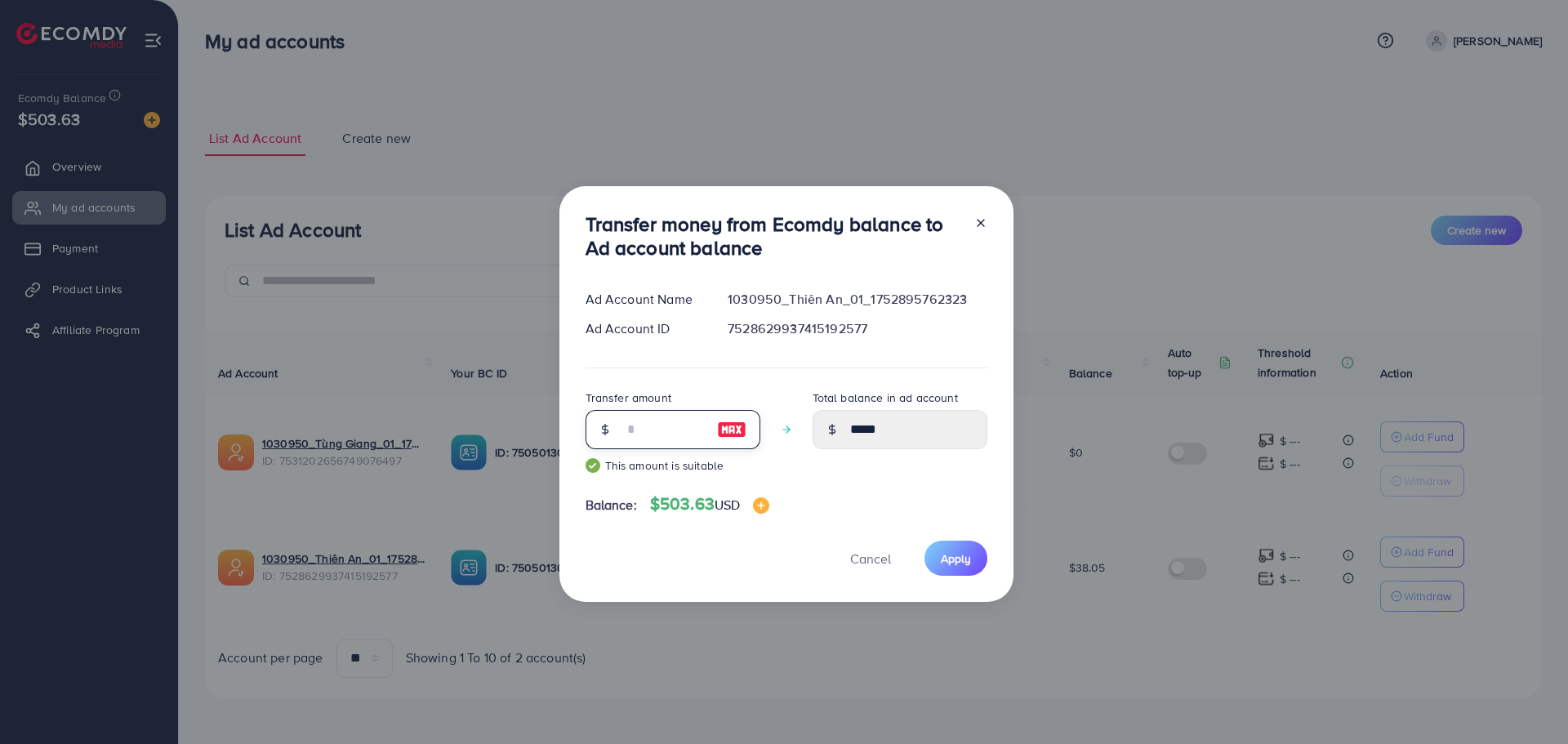
type input "***"
type input "******"
type input "***"
click at [940, 560] on span "Apply" at bounding box center [955, 558] width 30 height 17
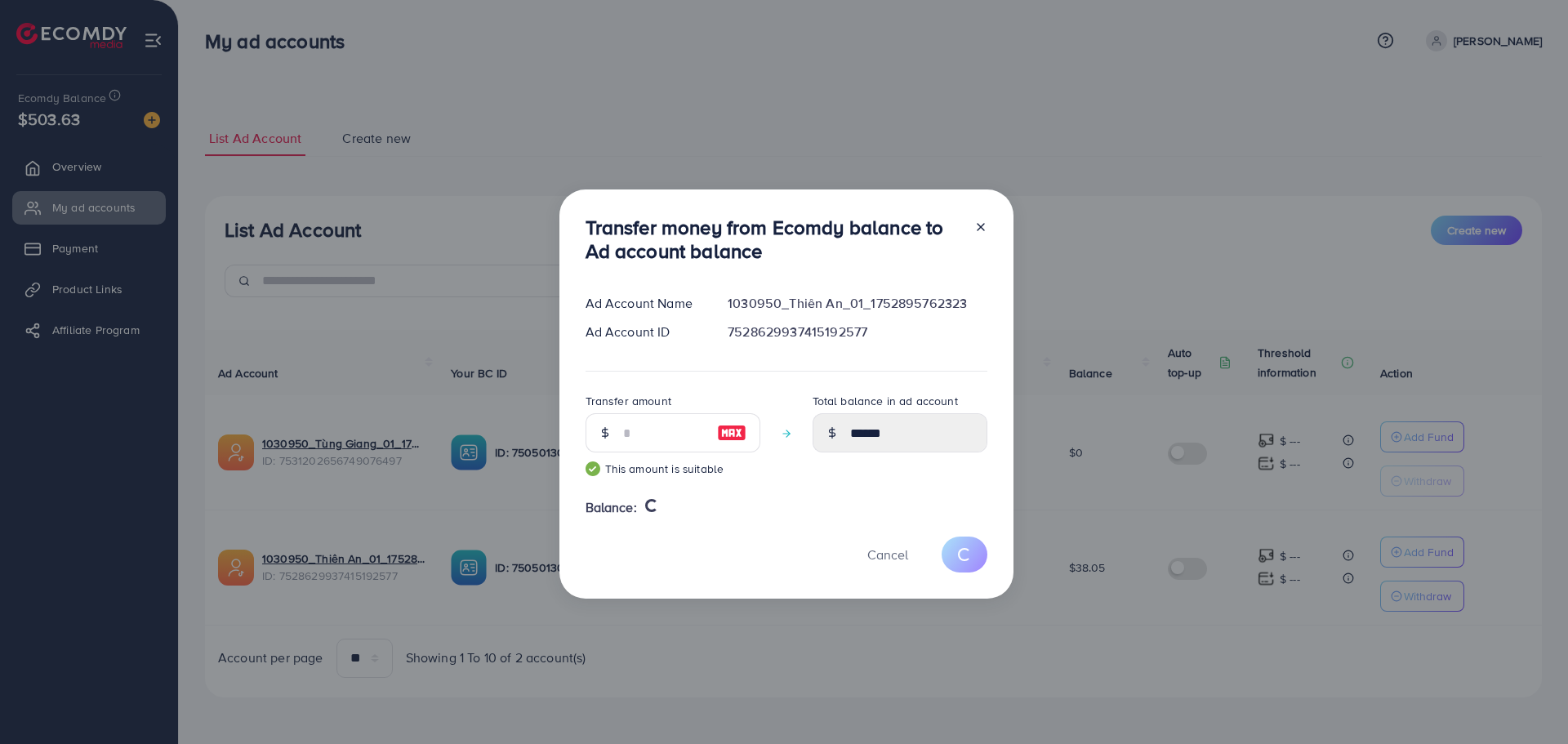
type input "*****"
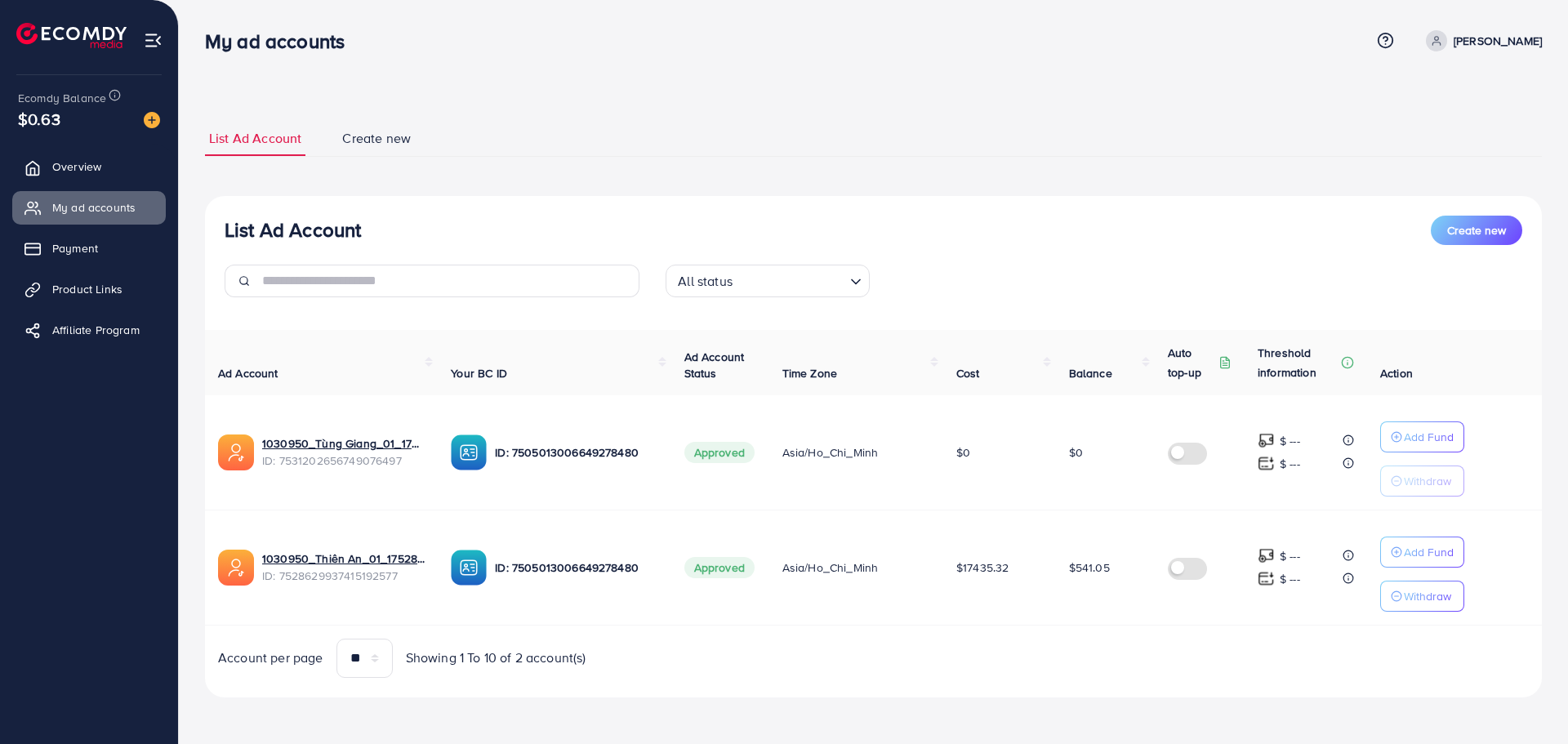
drag, startPoint x: 930, startPoint y: 574, endPoint x: 1119, endPoint y: 574, distance: 189.0
click at [1119, 574] on tr "1030950_Thiên An_01_1752895762323 ID: 7528629937415192577 ID: 75050130066492784…" at bounding box center [873, 567] width 1337 height 116
click at [1015, 596] on td "$17435.32" at bounding box center [1000, 567] width 113 height 116
